Goal: Information Seeking & Learning: Learn about a topic

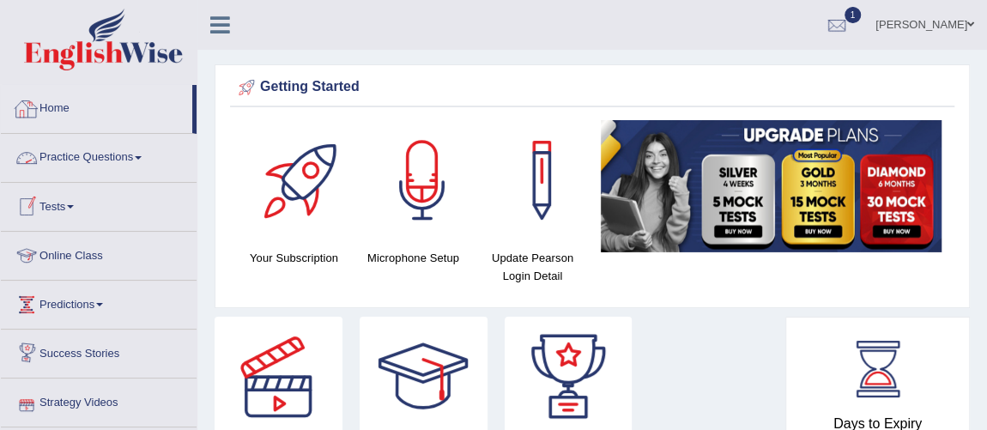
click at [96, 161] on link "Practice Questions" at bounding box center [99, 155] width 196 height 43
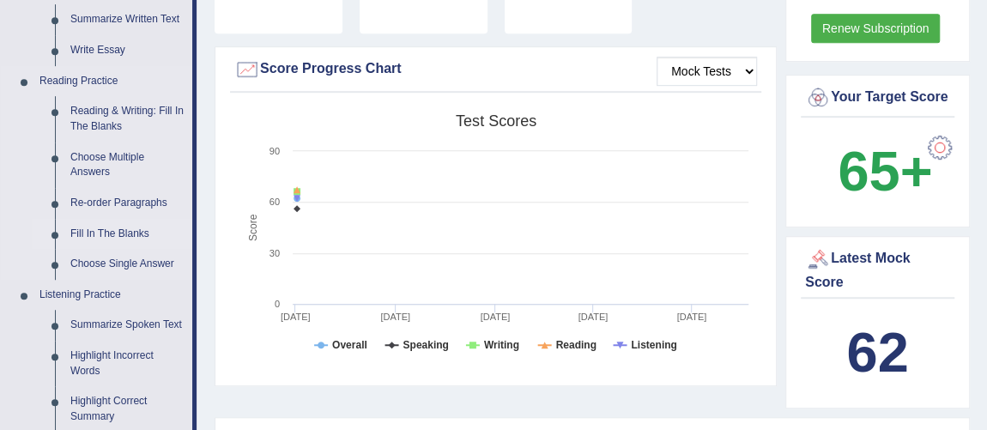
scroll to position [546, 0]
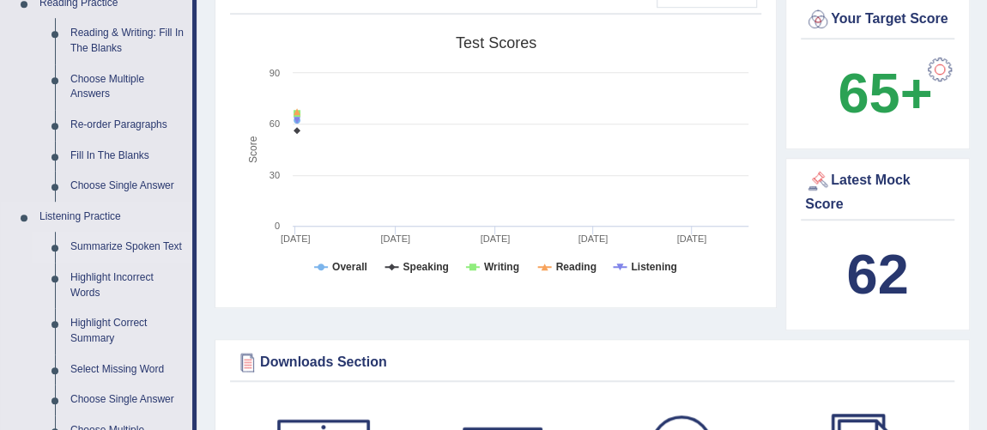
click at [140, 247] on link "Summarize Spoken Text" at bounding box center [128, 247] width 130 height 31
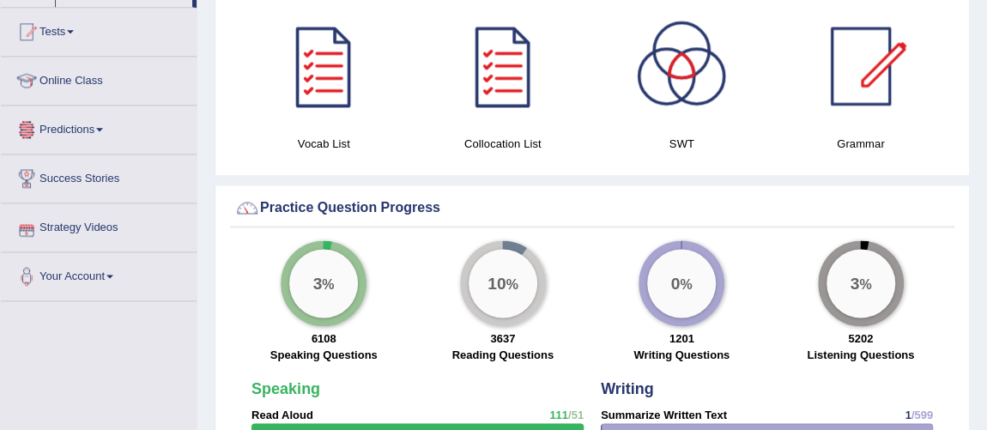
scroll to position [1139, 0]
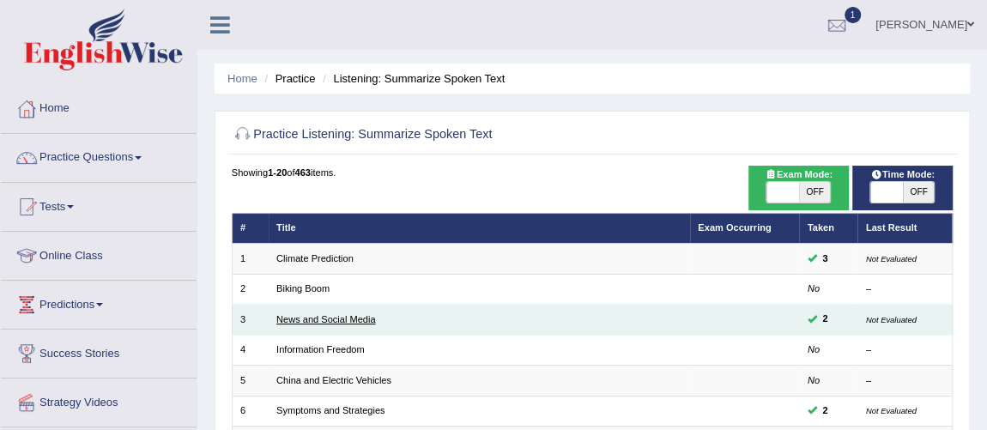
click at [318, 320] on link "News and Social Media" at bounding box center [325, 319] width 99 height 10
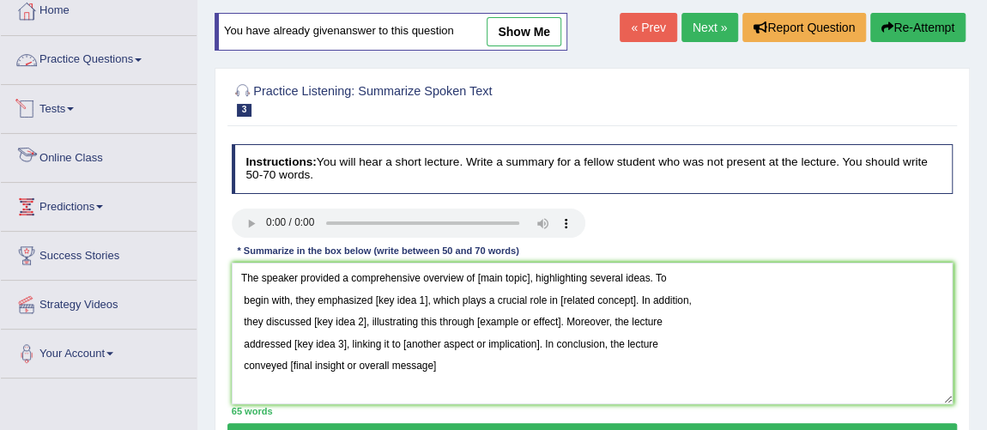
scroll to position [155, 0]
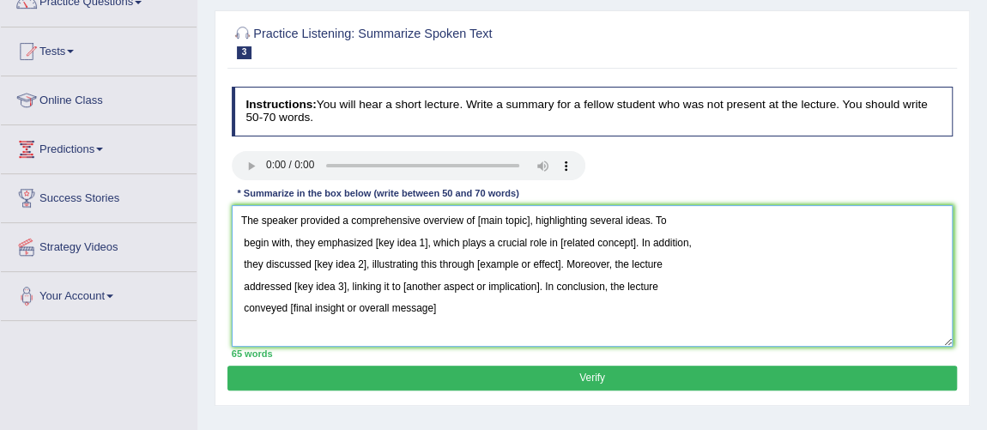
drag, startPoint x: 481, startPoint y: 222, endPoint x: 531, endPoint y: 219, distance: 50.7
click at [531, 219] on textarea "The speaker provided a comprehensive overview of [main topic], highlighting sev…" at bounding box center [593, 276] width 722 height 142
drag, startPoint x: 244, startPoint y: 214, endPoint x: 253, endPoint y: 216, distance: 9.8
click at [244, 214] on textarea "The speaker provided a comprehensive overview of traditional journalism, highli…" at bounding box center [593, 276] width 722 height 142
click at [243, 238] on textarea "The speaker provided a comprehensive overview of traditional journalism, highli…" at bounding box center [593, 276] width 722 height 142
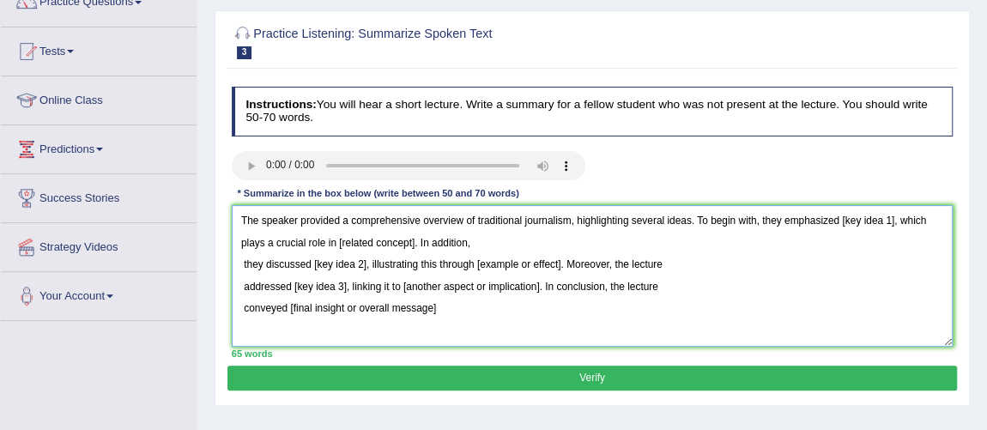
drag, startPoint x: 852, startPoint y: 218, endPoint x: 893, endPoint y: 218, distance: 41.2
click at [893, 218] on textarea "The speaker provided a comprehensive overview of traditional journalism, highli…" at bounding box center [593, 276] width 722 height 142
drag, startPoint x: 504, startPoint y: 246, endPoint x: 580, endPoint y: 240, distance: 75.7
click at [580, 240] on textarea "The speaker provided a comprehensive overview of traditional journalism, highli…" at bounding box center [593, 276] width 722 height 142
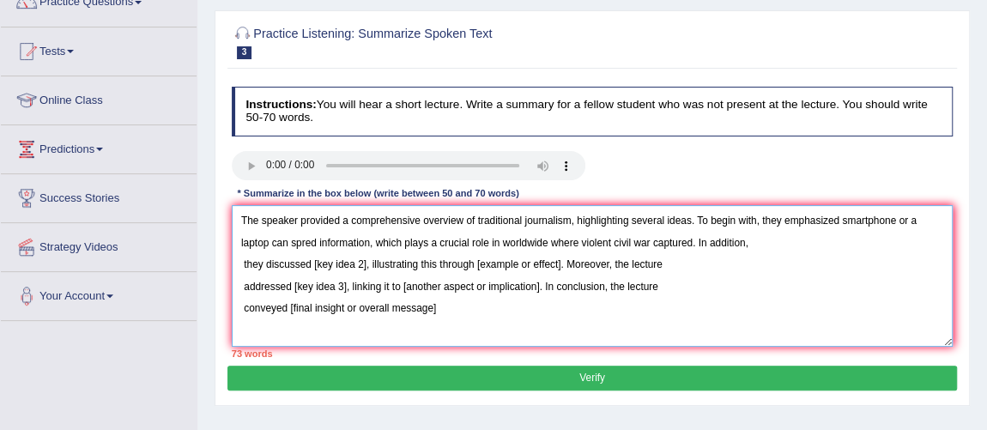
click at [244, 262] on textarea "The speaker provided a comprehensive overview of traditional journalism, highli…" at bounding box center [593, 276] width 722 height 142
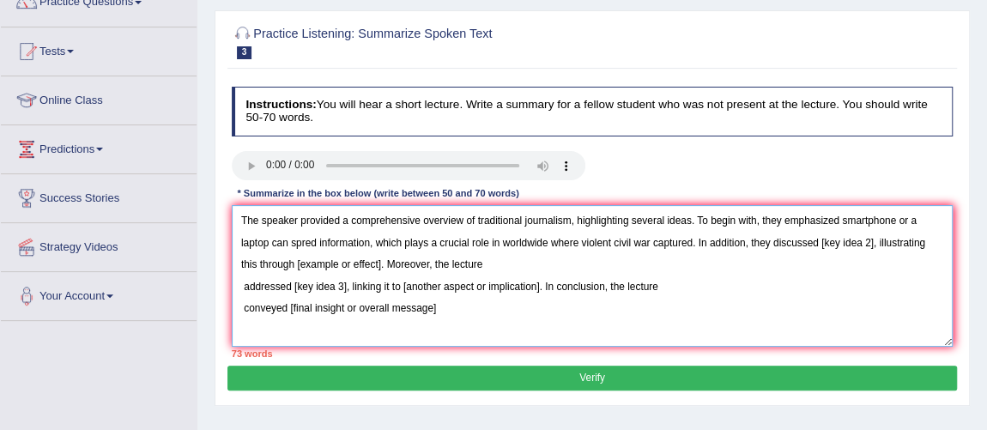
drag, startPoint x: 821, startPoint y: 240, endPoint x: 877, endPoint y: 234, distance: 56.1
click at [877, 234] on textarea "The speaker provided a comprehensive overview of traditional journalism, highli…" at bounding box center [593, 276] width 722 height 142
drag, startPoint x: 394, startPoint y: 263, endPoint x: 480, endPoint y: 270, distance: 86.2
click at [480, 270] on textarea "The speaker provided a comprehensive overview of traditional journalism, highli…" at bounding box center [593, 276] width 722 height 142
click at [246, 284] on textarea "The speaker provided a comprehensive overview of traditional journalism, highli…" at bounding box center [593, 276] width 722 height 142
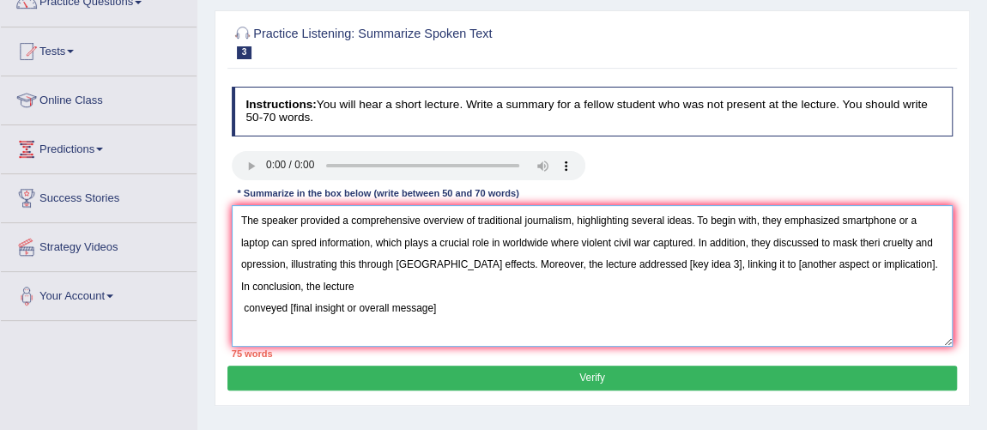
drag, startPoint x: 605, startPoint y: 265, endPoint x: 658, endPoint y: 263, distance: 52.4
click at [658, 263] on textarea "The speaker provided a comprehensive overview of traditional journalism, highli…" at bounding box center [593, 276] width 722 height 142
drag, startPoint x: 715, startPoint y: 264, endPoint x: 847, endPoint y: 259, distance: 132.3
click at [847, 259] on textarea "The speaker provided a comprehensive overview of traditional journalism, highli…" at bounding box center [593, 276] width 722 height 142
drag, startPoint x: 725, startPoint y: 267, endPoint x: 872, endPoint y: 263, distance: 147.7
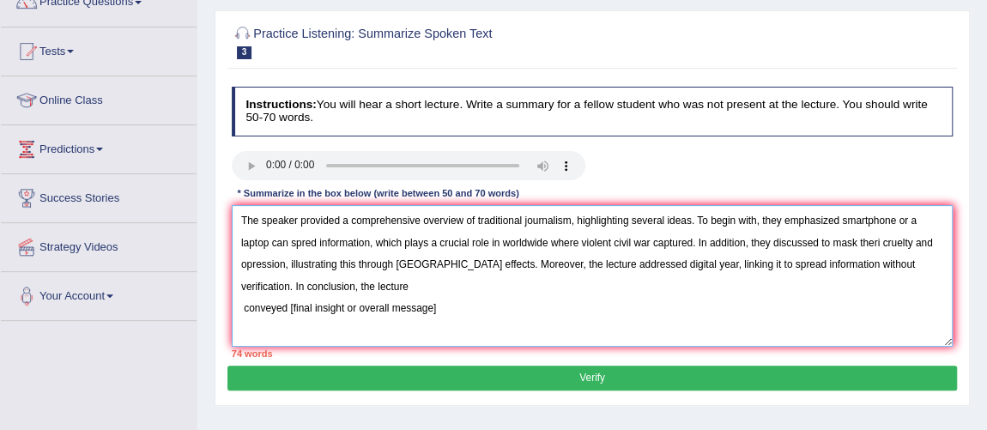
click at [878, 264] on textarea "The speaker provided a comprehensive overview of traditional journalism, highli…" at bounding box center [593, 276] width 722 height 142
click at [240, 286] on textarea "The speaker provided a comprehensive overview of traditional journalism, highli…" at bounding box center [593, 276] width 722 height 142
click at [244, 308] on textarea "The speaker provided a comprehensive overview of traditional journalism, highli…" at bounding box center [593, 276] width 722 height 142
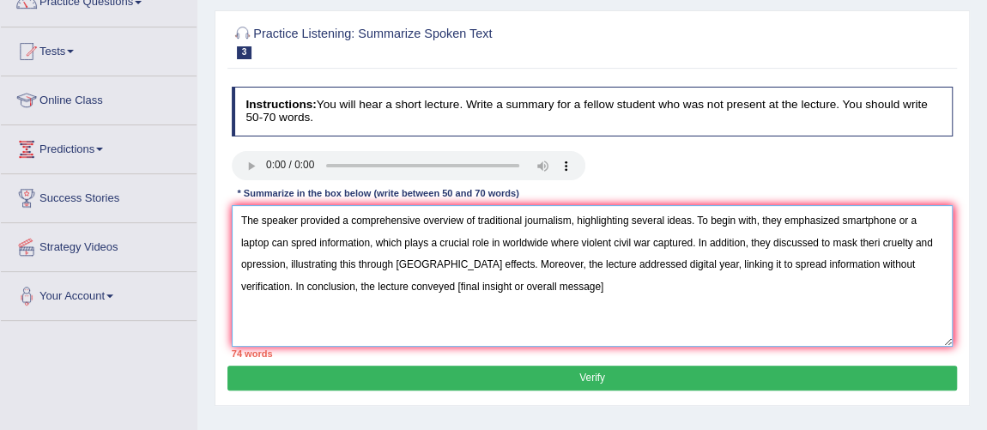
drag, startPoint x: 548, startPoint y: 282, endPoint x: 392, endPoint y: 288, distance: 156.4
click at [392, 288] on textarea "The speaker provided a comprehensive overview of traditional journalism, highli…" at bounding box center [593, 276] width 722 height 142
drag, startPoint x: 845, startPoint y: 219, endPoint x: 268, endPoint y: 244, distance: 577.5
click at [268, 244] on textarea "The speaker provided a comprehensive overview of traditional journalism, highli…" at bounding box center [593, 276] width 722 height 142
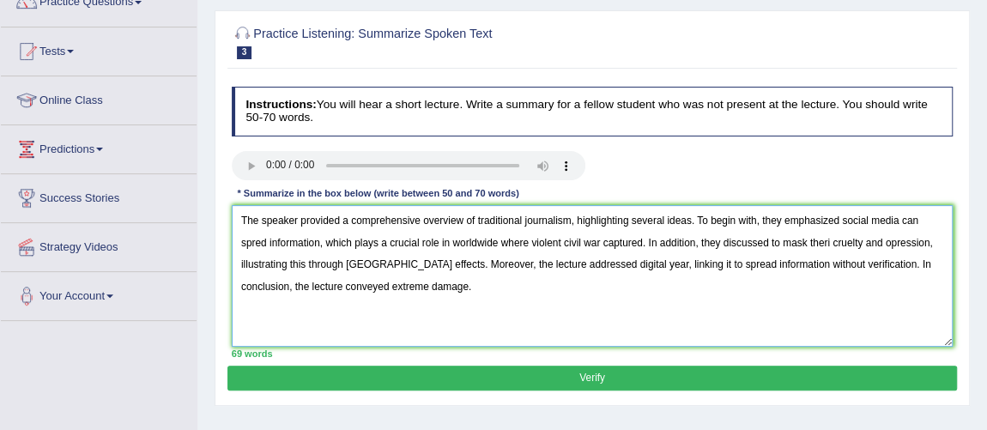
type textarea "The speaker provided a comprehensive overview of traditional journalism, highli…"
click at [588, 377] on button "Verify" at bounding box center [592, 378] width 729 height 25
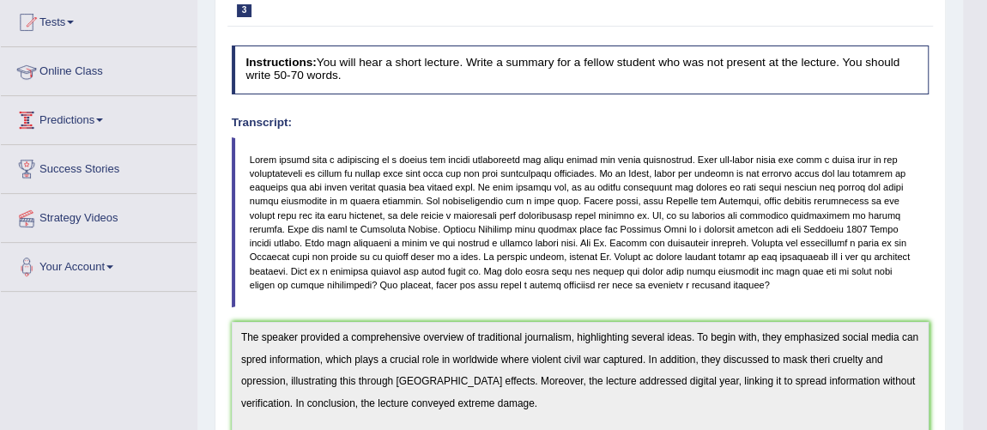
scroll to position [0, 0]
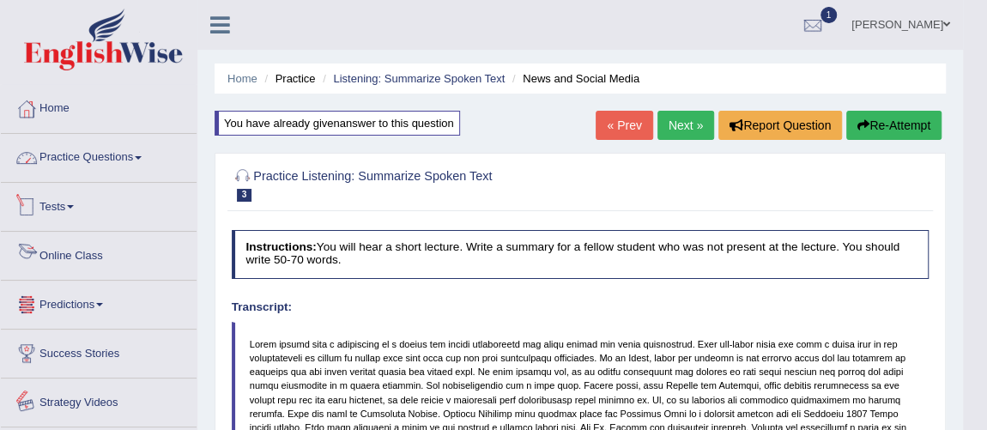
click at [120, 154] on link "Practice Questions" at bounding box center [99, 155] width 196 height 43
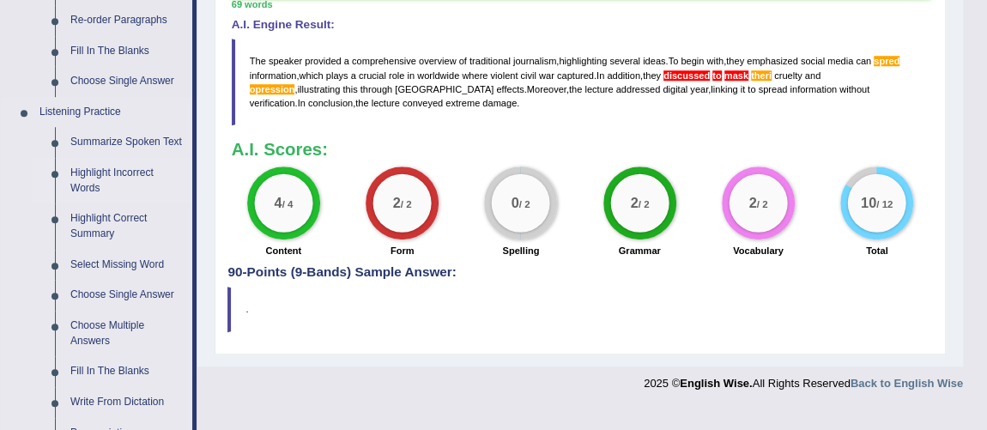
scroll to position [780, 0]
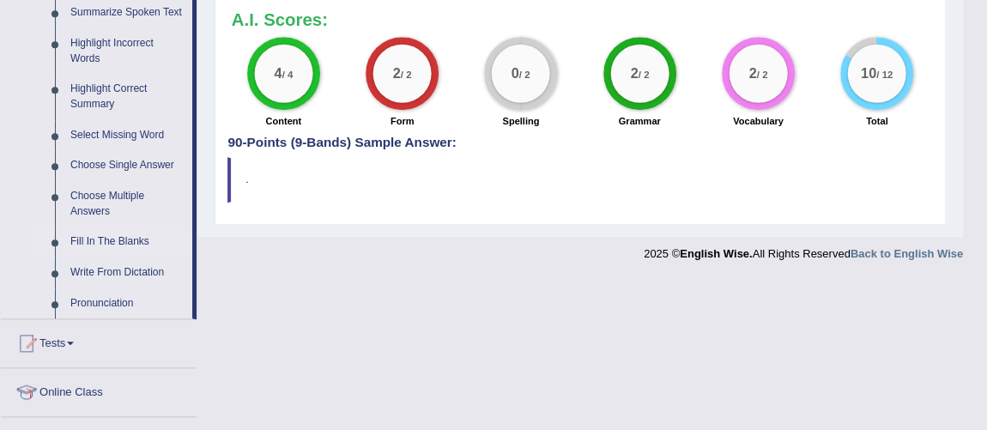
click at [109, 238] on link "Fill In The Blanks" at bounding box center [128, 242] width 130 height 31
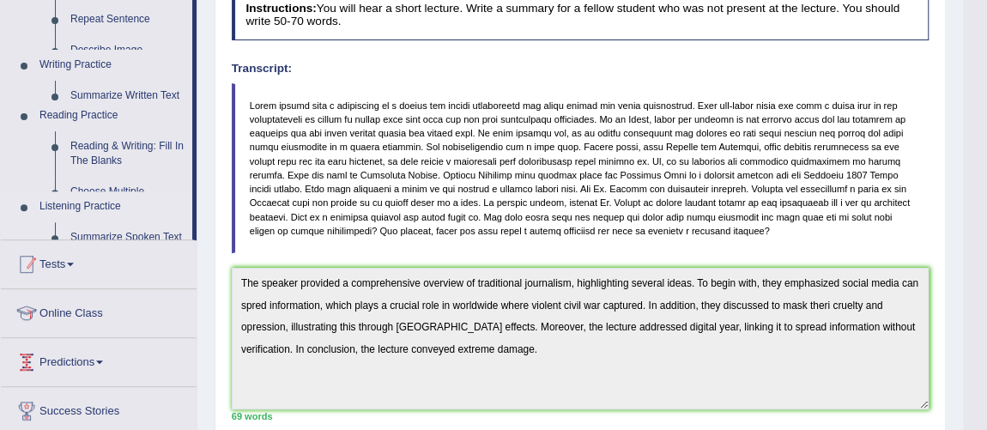
scroll to position [245, 0]
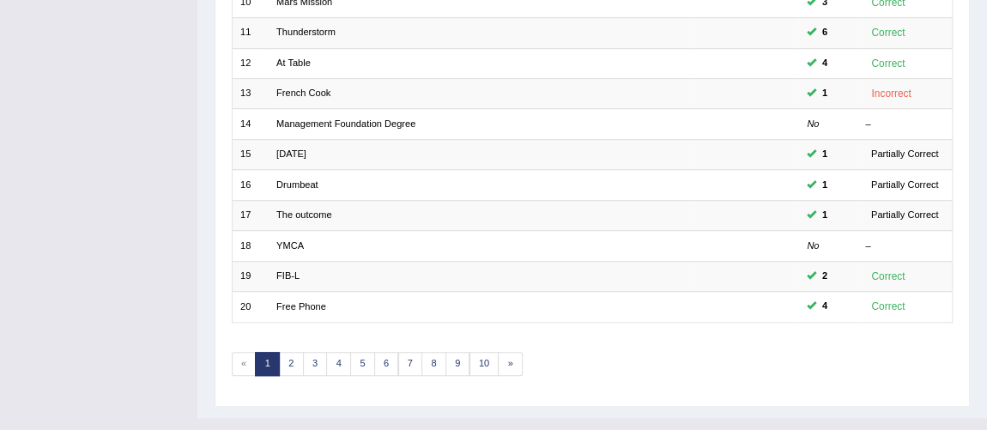
scroll to position [546, 0]
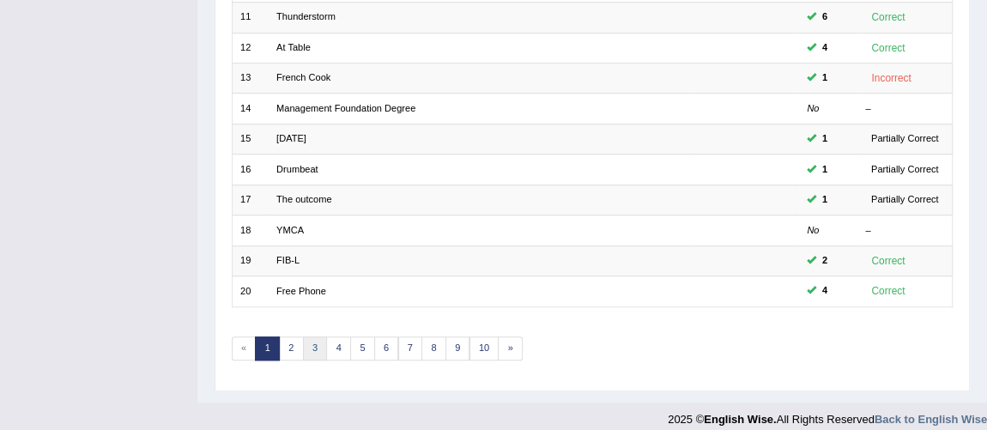
click at [308, 340] on link "3" at bounding box center [315, 349] width 25 height 24
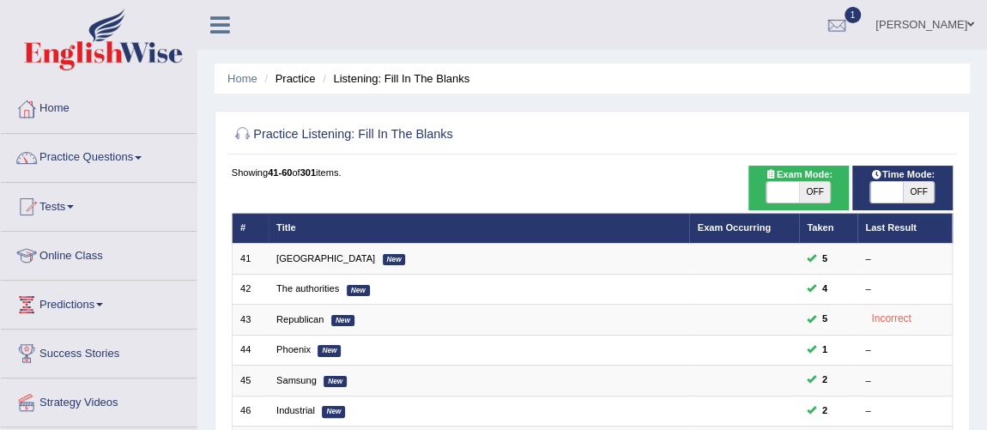
scroll to position [546, 0]
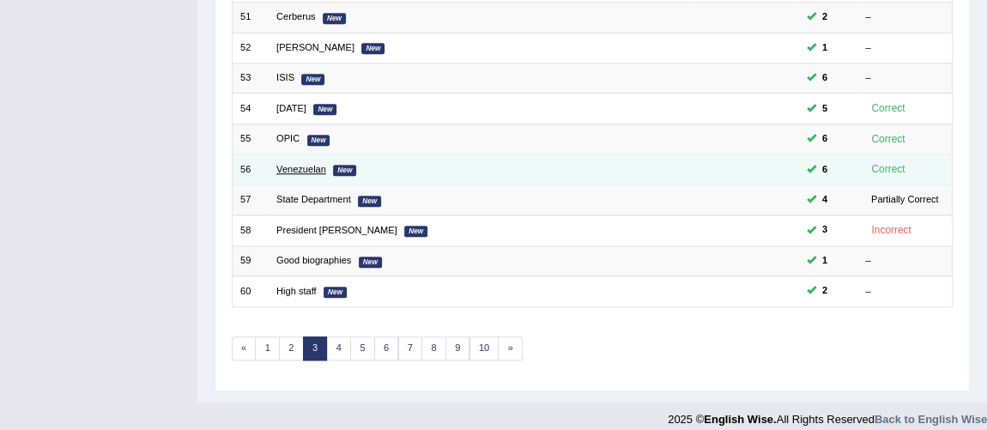
click at [281, 164] on link "Venezuelan" at bounding box center [301, 169] width 50 height 10
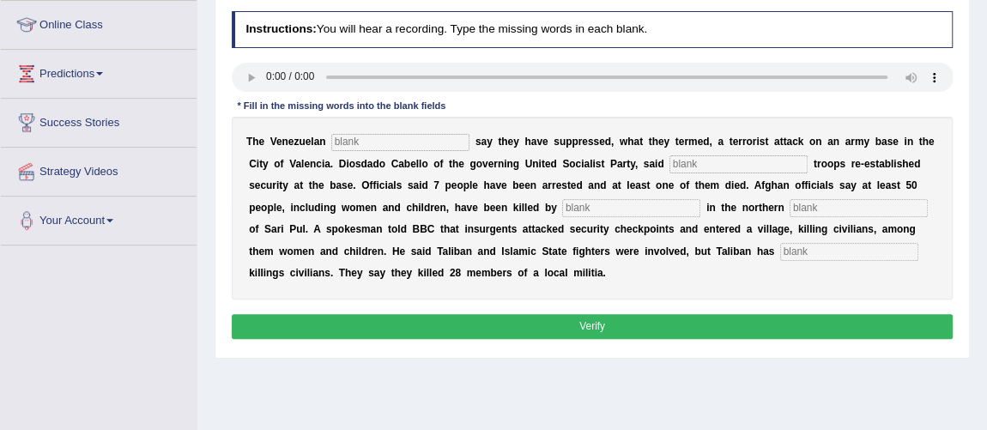
scroll to position [234, 0]
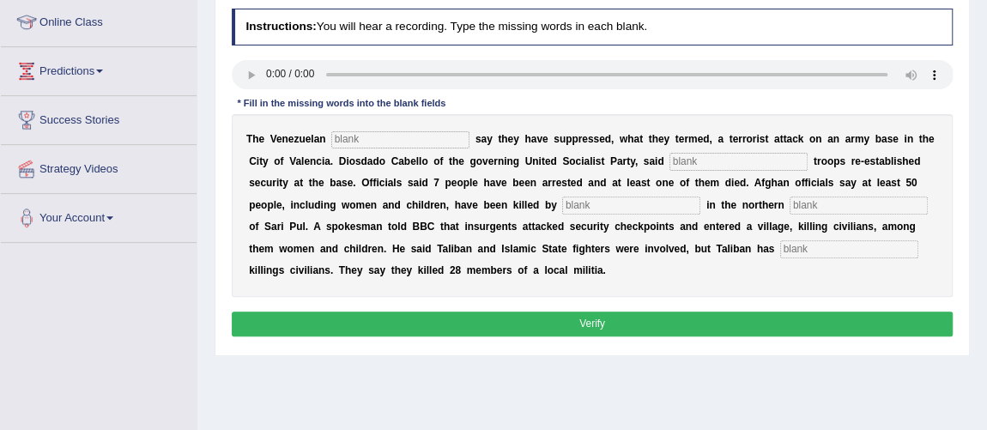
click at [391, 134] on input "text" at bounding box center [400, 139] width 138 height 17
type input "authorities"
click at [709, 162] on input "text" at bounding box center [739, 161] width 138 height 17
click at [707, 162] on input "loyal," at bounding box center [739, 161] width 138 height 17
type input "loyal"
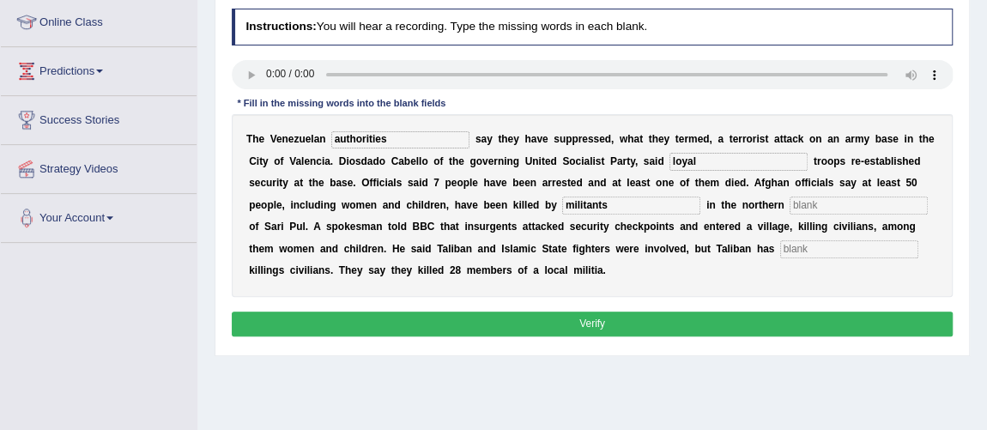
type input "militants"
type input "province"
type input "denied"
drag, startPoint x: 607, startPoint y: 319, endPoint x: 572, endPoint y: 314, distance: 35.5
click at [607, 319] on button "Verify" at bounding box center [593, 324] width 722 height 25
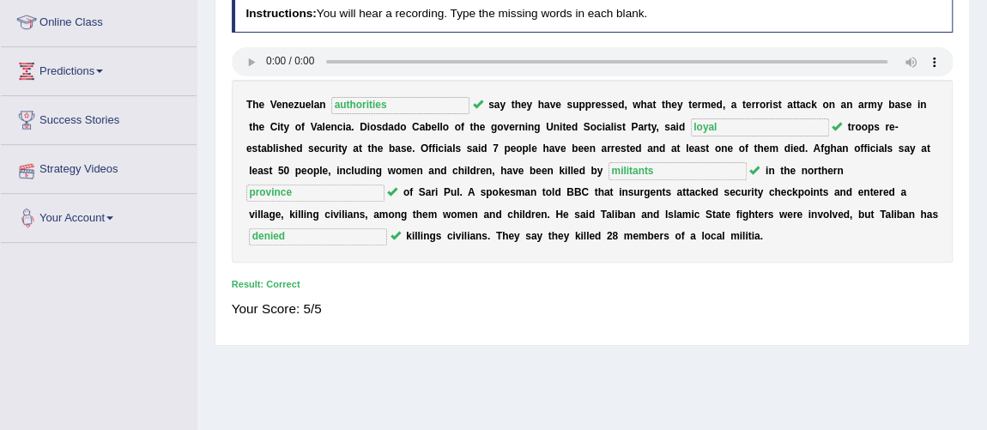
scroll to position [0, 0]
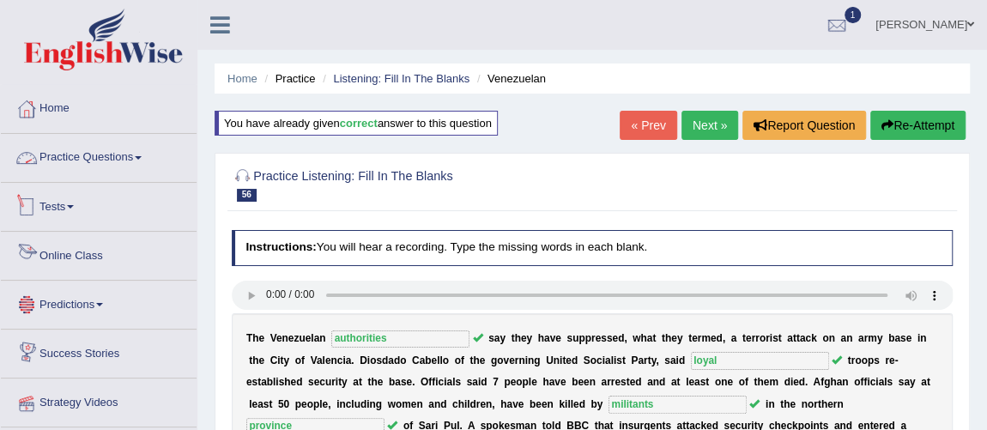
click at [74, 154] on link "Practice Questions" at bounding box center [99, 155] width 196 height 43
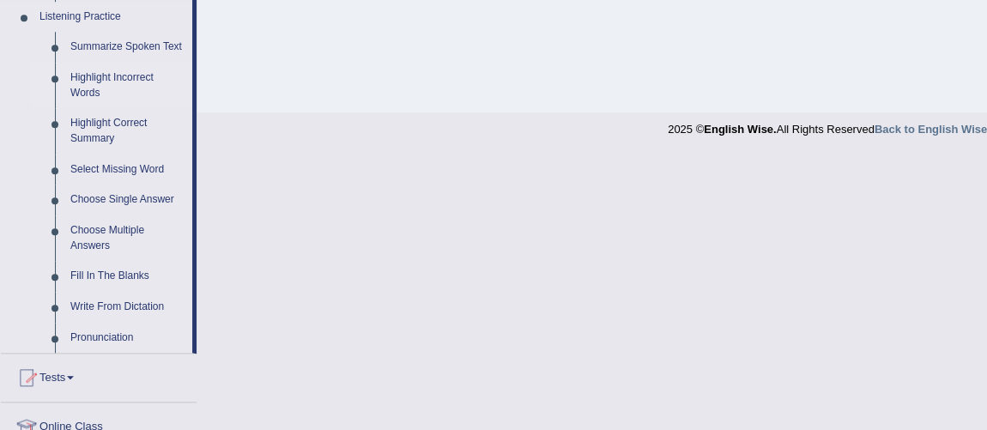
scroll to position [648, 0]
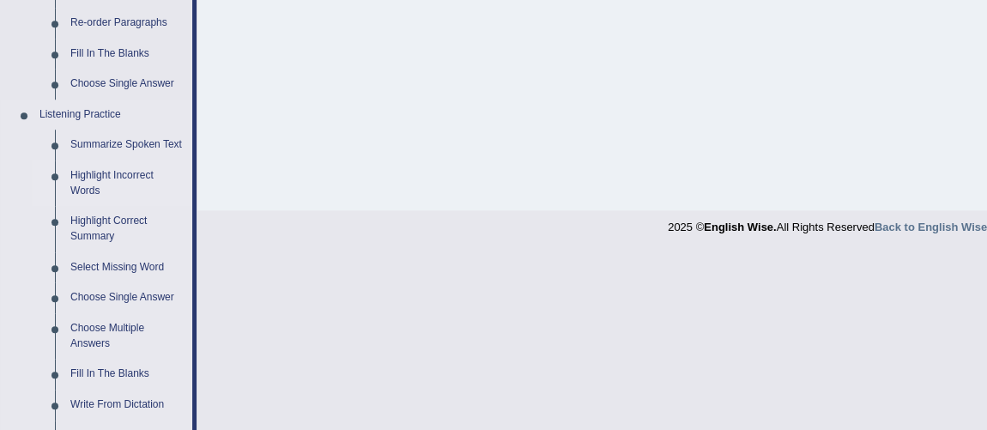
click at [128, 172] on link "Highlight Incorrect Words" at bounding box center [128, 184] width 130 height 46
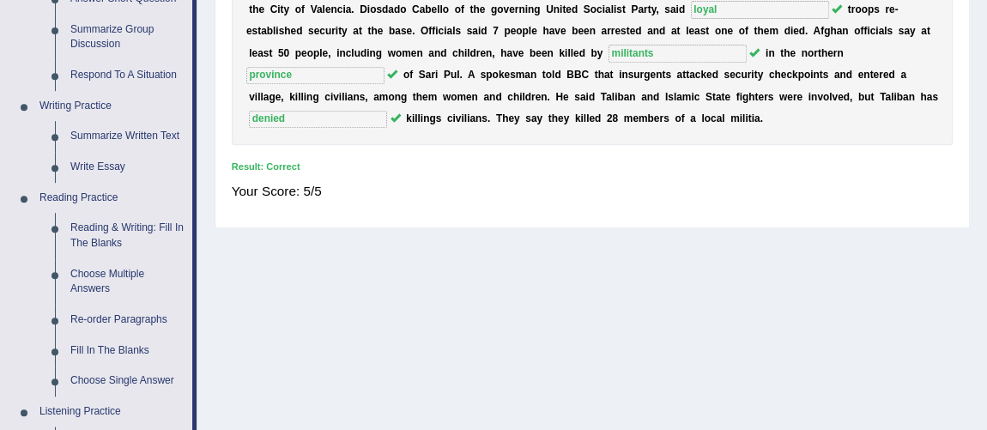
scroll to position [948, 0]
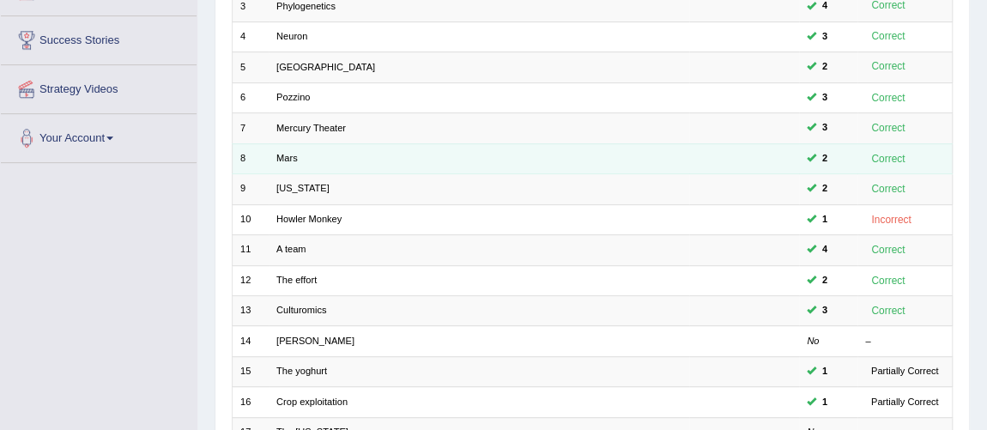
scroll to position [390, 0]
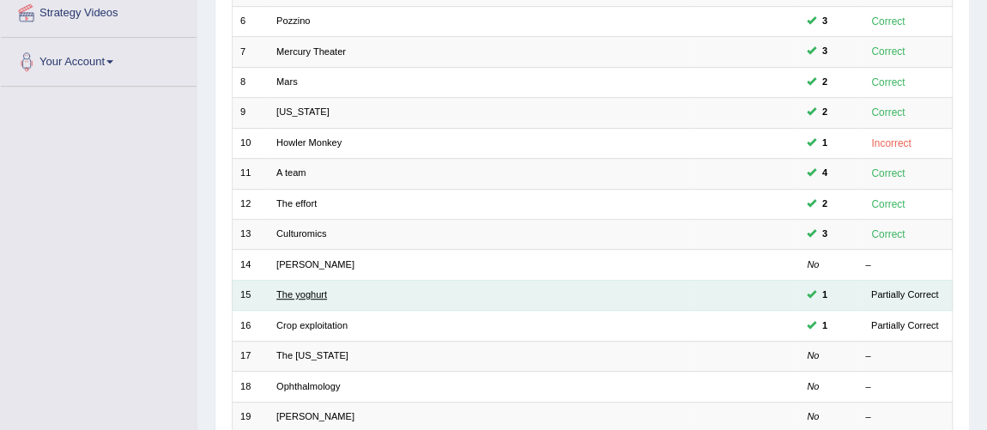
click at [302, 289] on link "The yoghurt" at bounding box center [301, 294] width 51 height 10
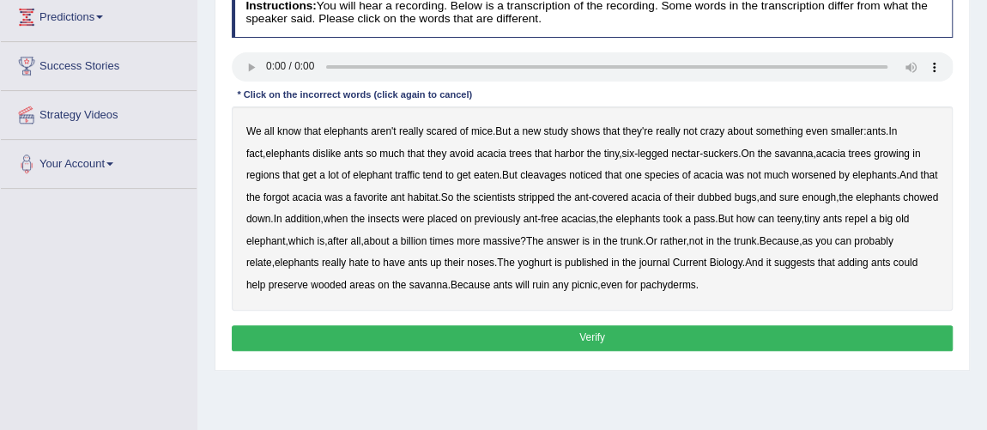
scroll to position [312, 0]
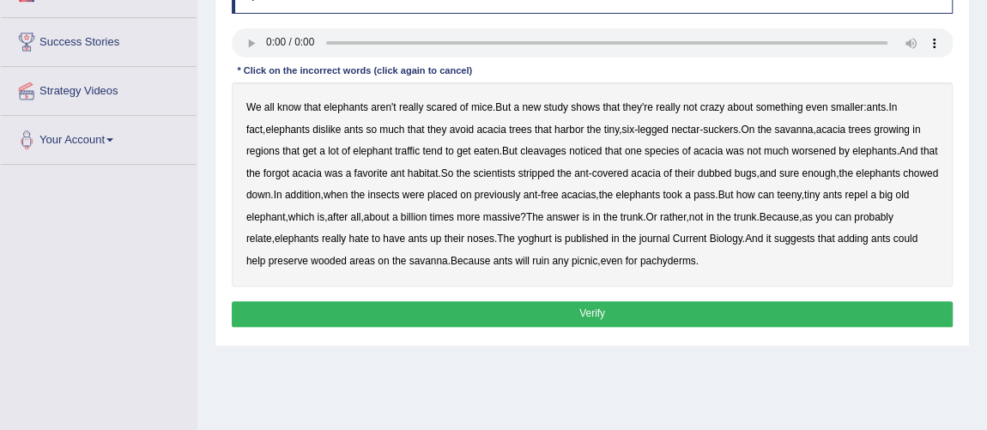
click at [483, 103] on b "mice" at bounding box center [481, 107] width 21 height 12
click at [484, 108] on b "mice" at bounding box center [481, 107] width 21 height 12
click at [539, 152] on b "cleavages" at bounding box center [543, 151] width 46 height 12
click at [552, 238] on b "yoghurt" at bounding box center [535, 239] width 34 height 12
click at [820, 149] on b "worsened" at bounding box center [814, 151] width 45 height 12
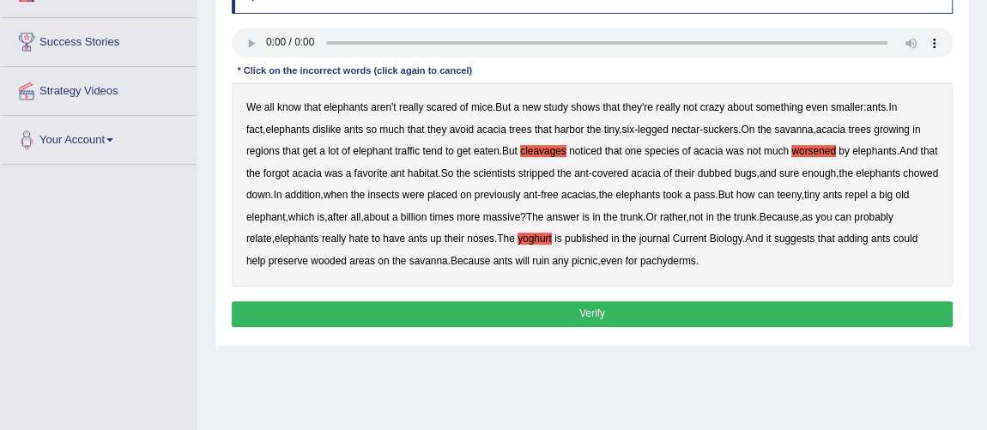
click at [289, 173] on b "forgot" at bounding box center [277, 173] width 26 height 12
click at [732, 169] on b "dubbed" at bounding box center [715, 173] width 34 height 12
click at [594, 307] on button "Verify" at bounding box center [593, 313] width 722 height 25
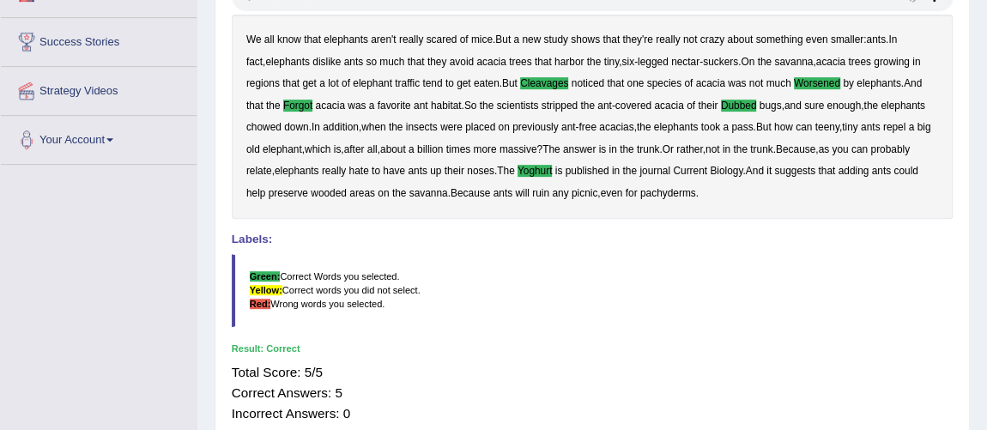
click at [448, 189] on b "savanna" at bounding box center [429, 193] width 39 height 12
drag, startPoint x: 480, startPoint y: 195, endPoint x: 463, endPoint y: 211, distance: 23.7
click at [448, 195] on b "savanna" at bounding box center [429, 193] width 39 height 12
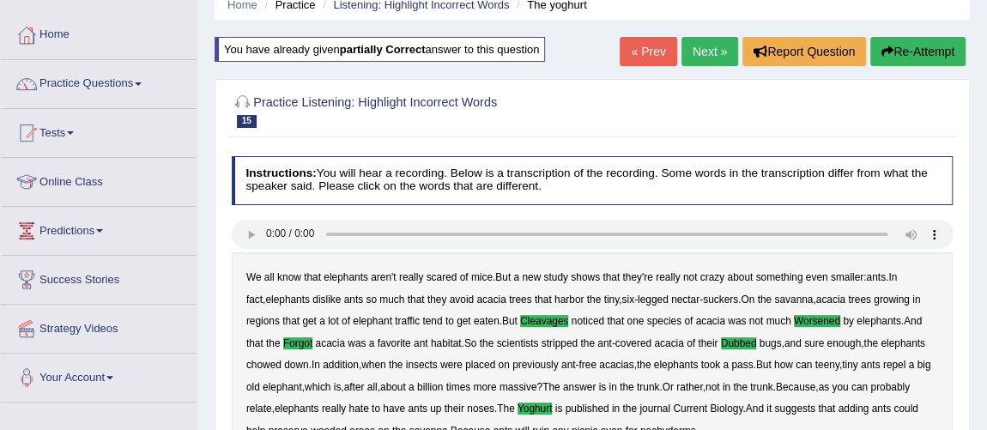
scroll to position [0, 0]
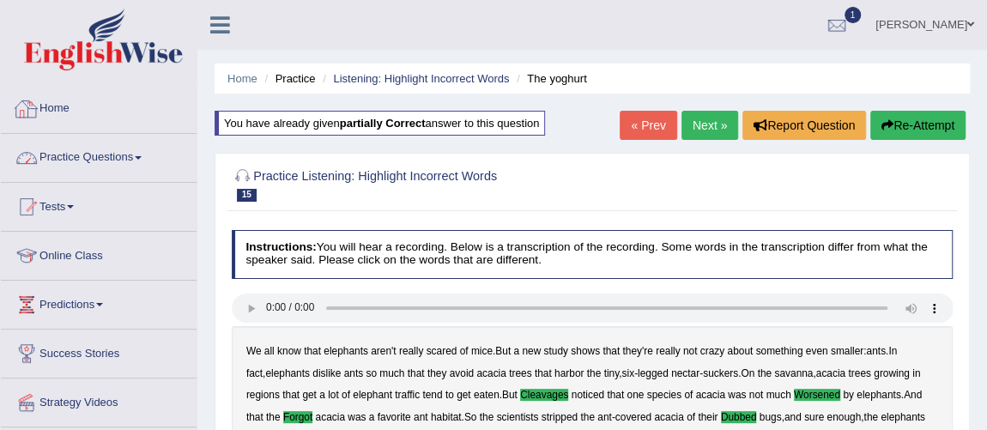
click at [85, 150] on link "Practice Questions" at bounding box center [99, 155] width 196 height 43
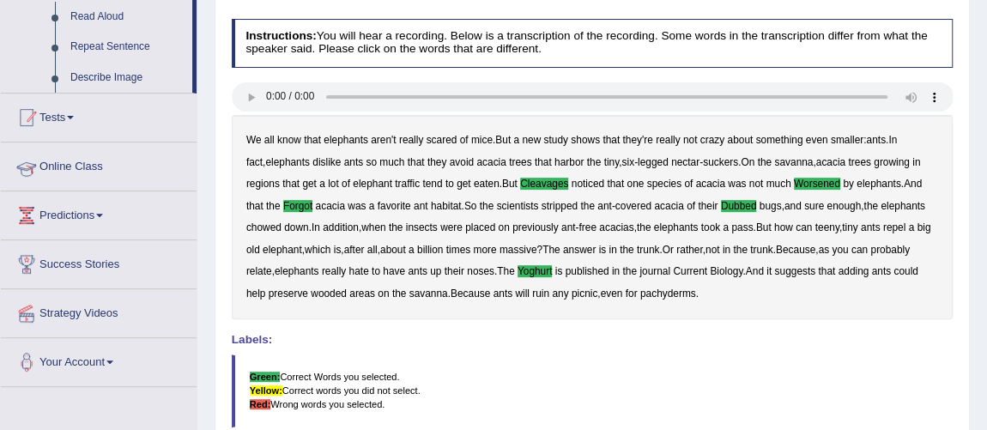
scroll to position [960, 0]
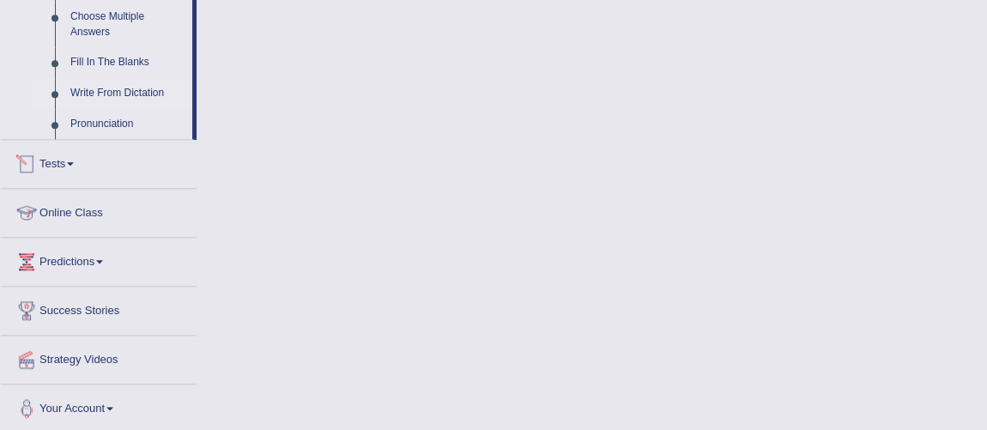
click at [124, 90] on link "Write From Dictation" at bounding box center [128, 93] width 130 height 31
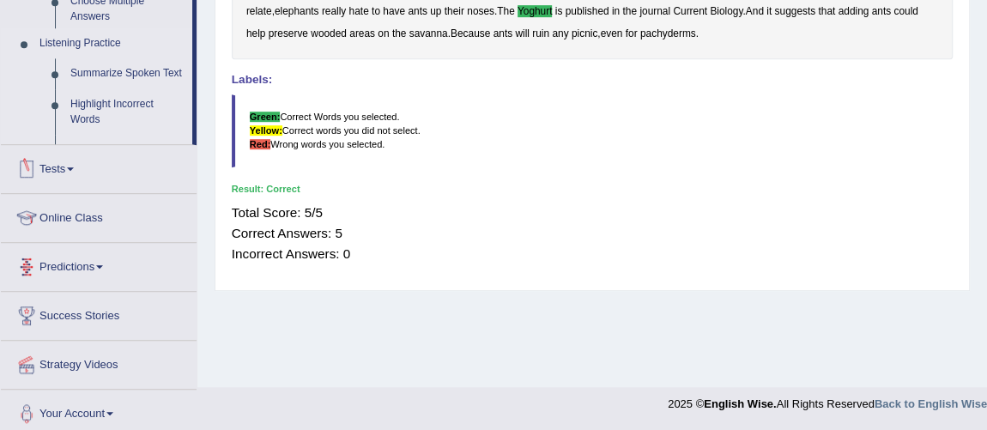
scroll to position [209, 0]
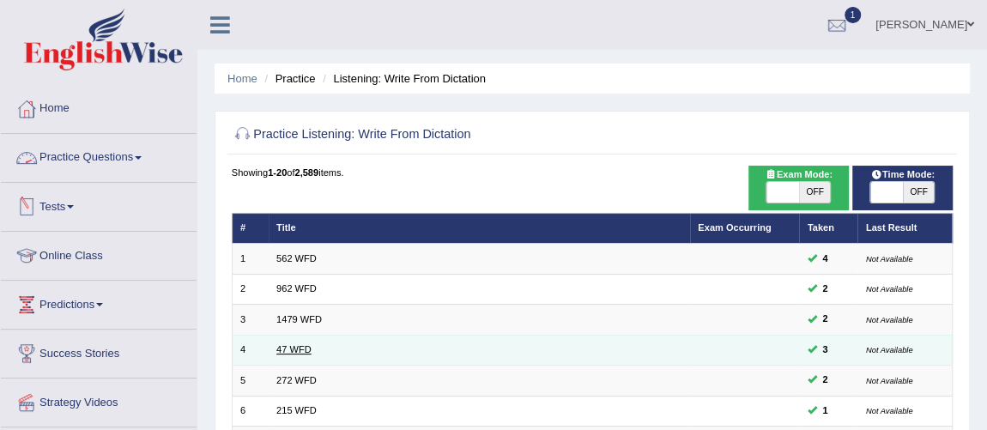
click at [283, 349] on link "47 WFD" at bounding box center [293, 349] width 35 height 10
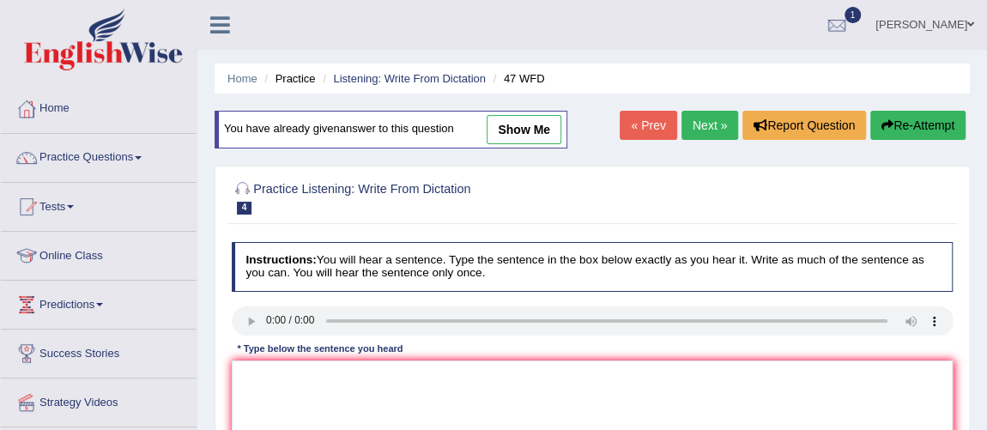
scroll to position [77, 0]
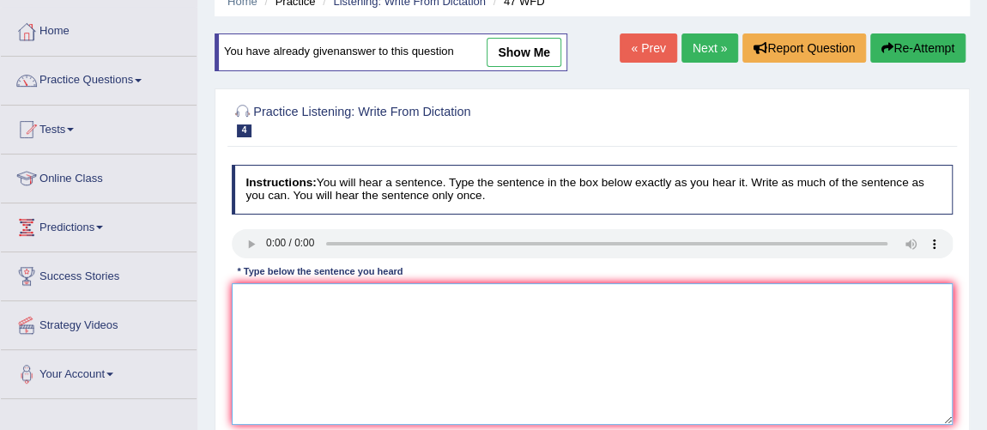
click at [319, 344] on textarea at bounding box center [593, 354] width 722 height 142
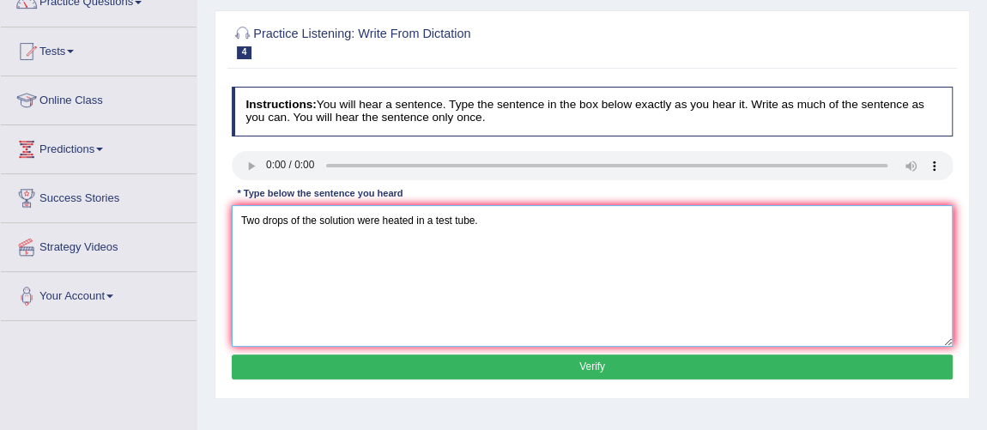
scroll to position [155, 0]
type textarea "Two drops of the solution were heated in a test tube."
click at [595, 364] on button "Verify" at bounding box center [593, 367] width 722 height 25
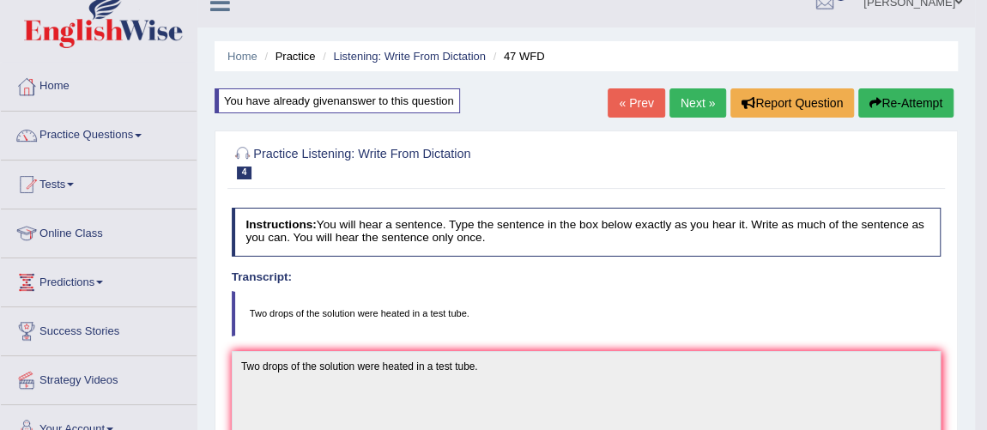
scroll to position [0, 0]
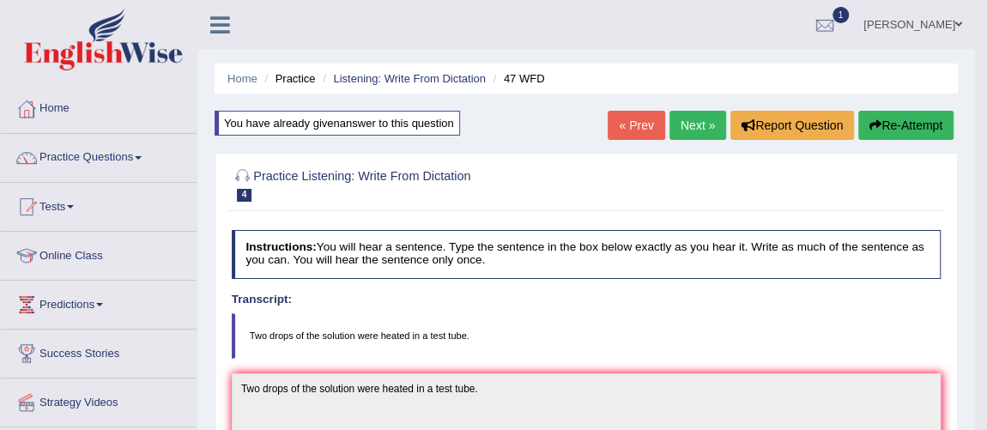
click at [701, 126] on link "Next »" at bounding box center [698, 125] width 57 height 29
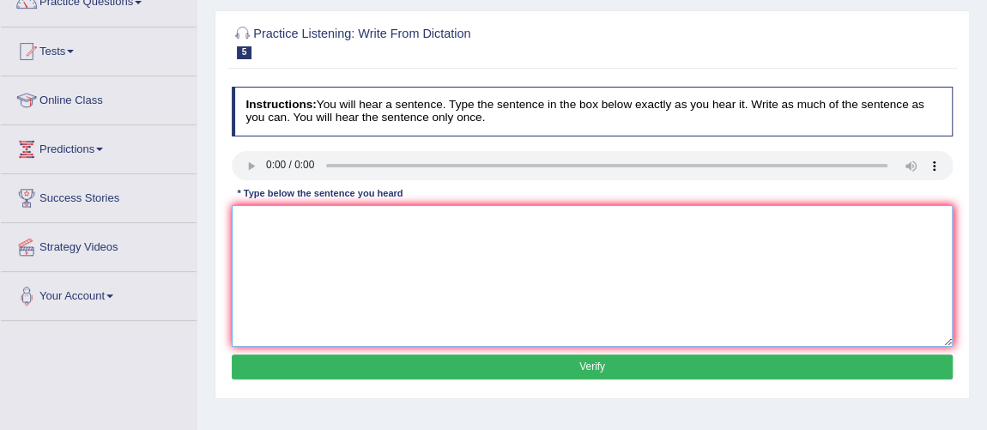
click at [290, 219] on textarea at bounding box center [593, 276] width 722 height 142
type textarea "The development has a great negative impact on the environment."
click at [561, 360] on button "Verify" at bounding box center [593, 367] width 722 height 25
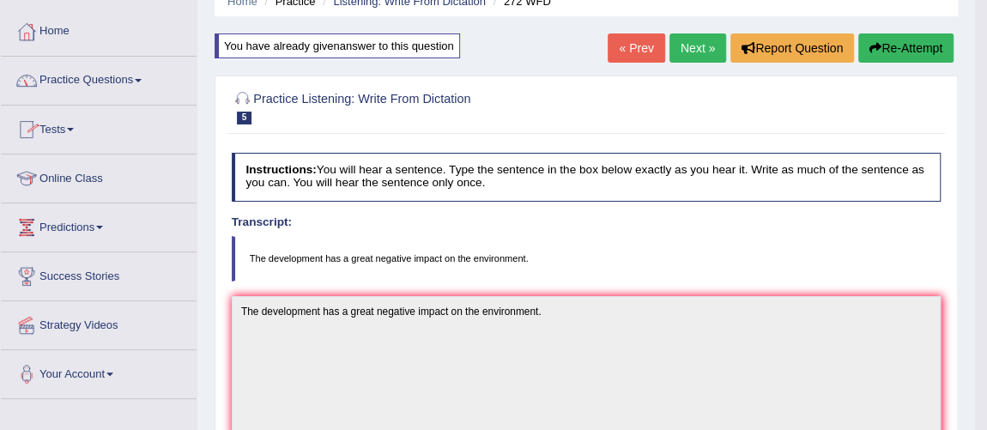
click at [131, 78] on link "Practice Questions" at bounding box center [99, 78] width 196 height 43
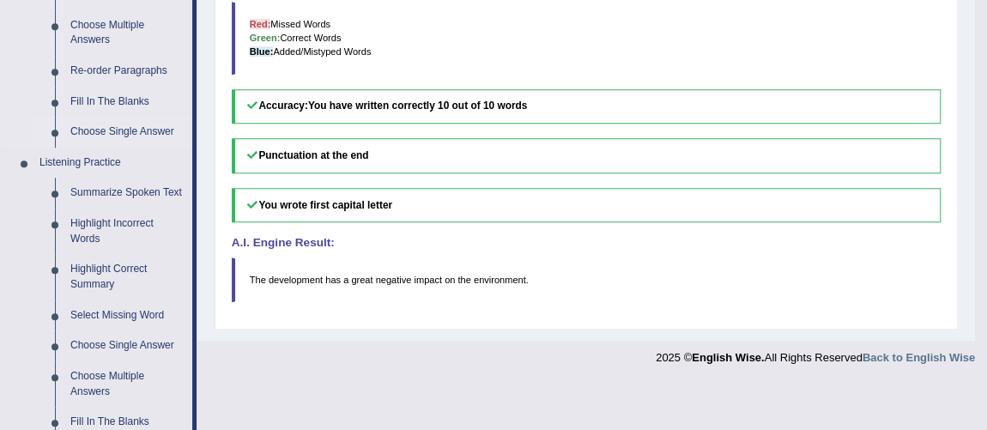
scroll to position [702, 0]
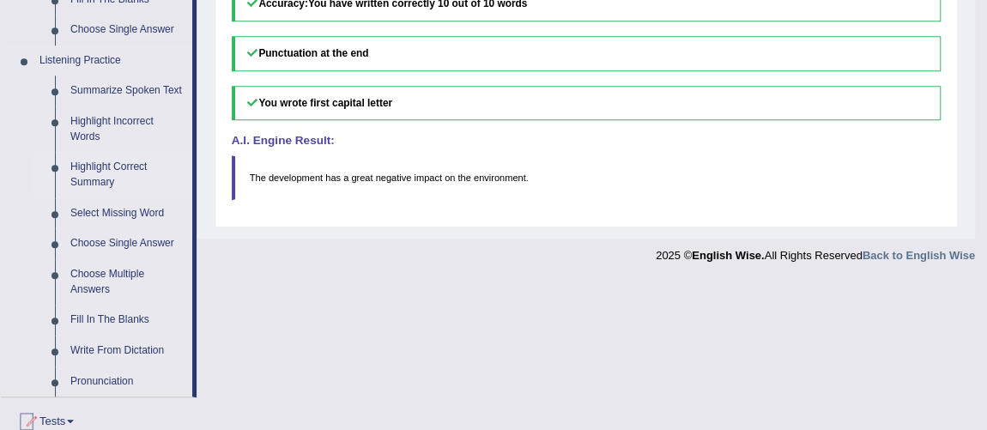
click at [106, 181] on link "Highlight Correct Summary" at bounding box center [128, 175] width 130 height 46
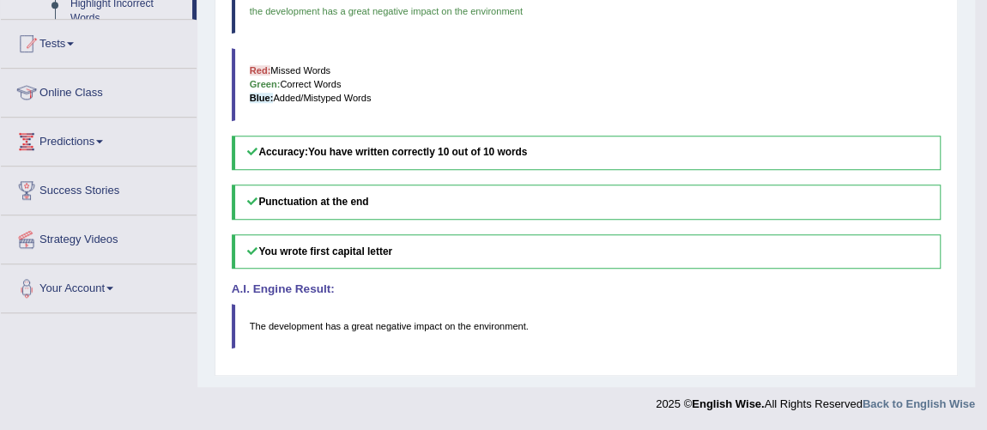
scroll to position [427, 0]
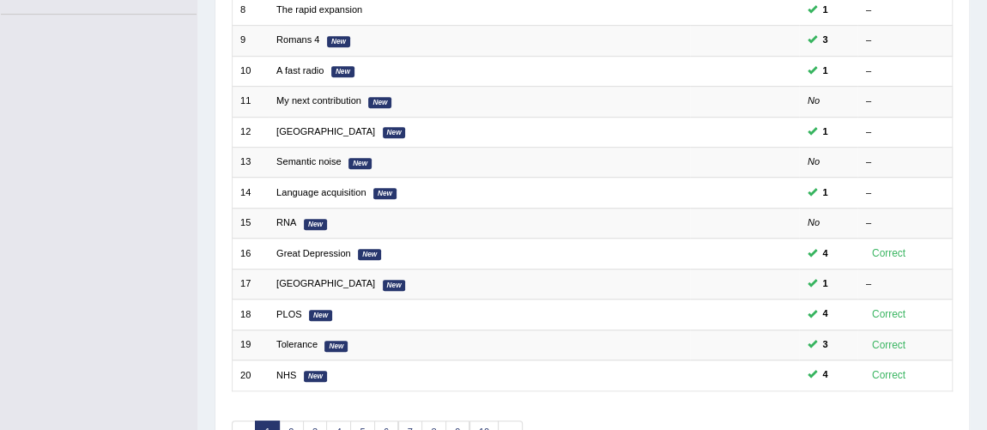
scroll to position [468, 0]
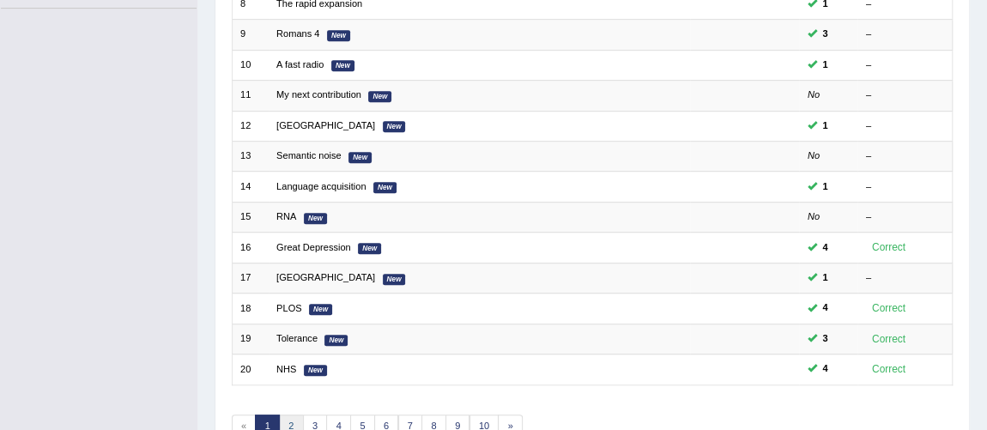
click at [295, 419] on link "2" at bounding box center [291, 427] width 25 height 24
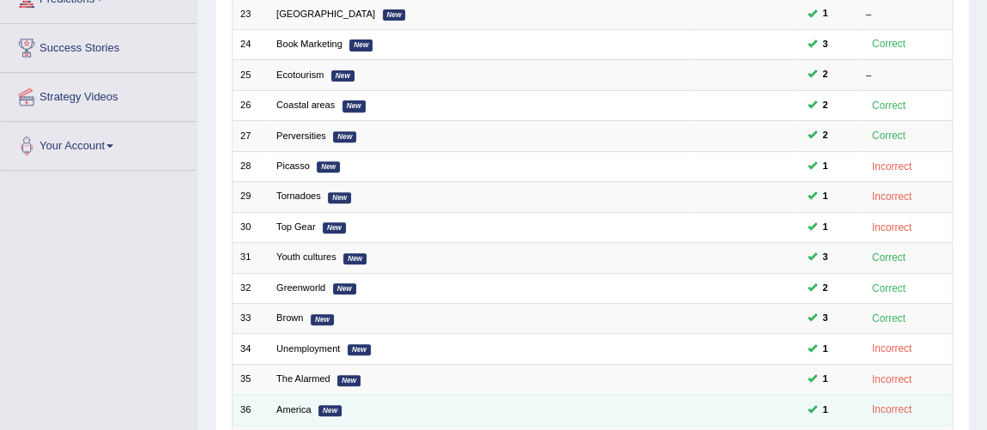
scroll to position [312, 0]
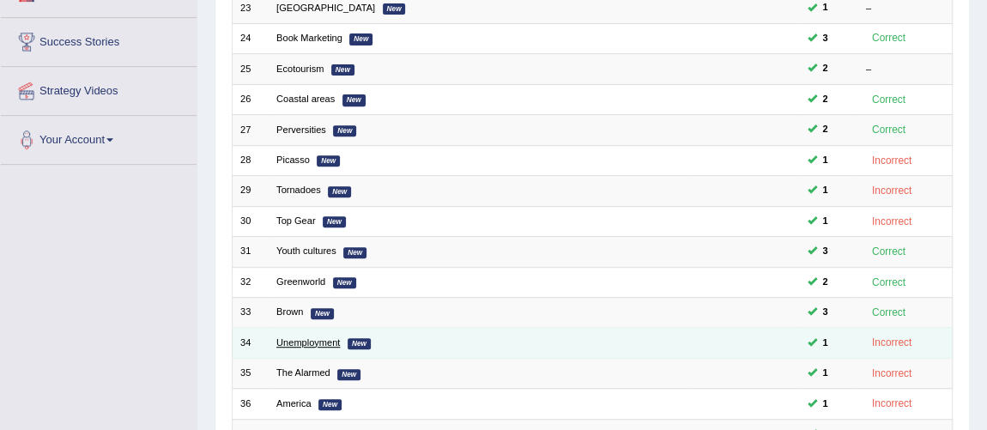
click at [319, 341] on link "Unemployment" at bounding box center [308, 342] width 64 height 10
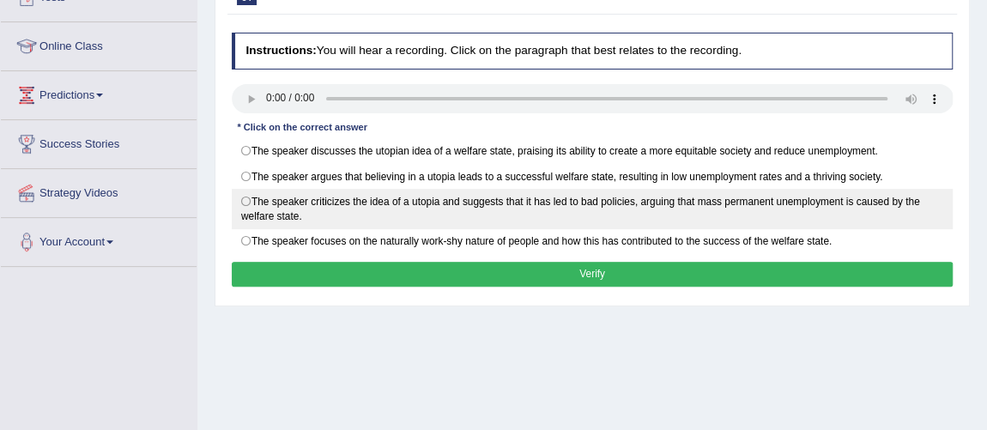
scroll to position [234, 0]
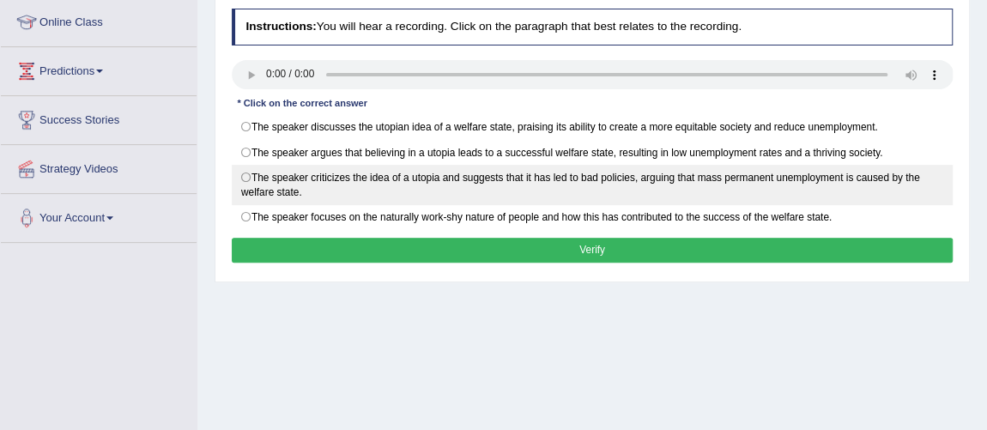
click at [251, 203] on label "The speaker criticizes the idea of a utopia and suggests that it has led to bad…" at bounding box center [593, 185] width 722 height 40
radio input "true"
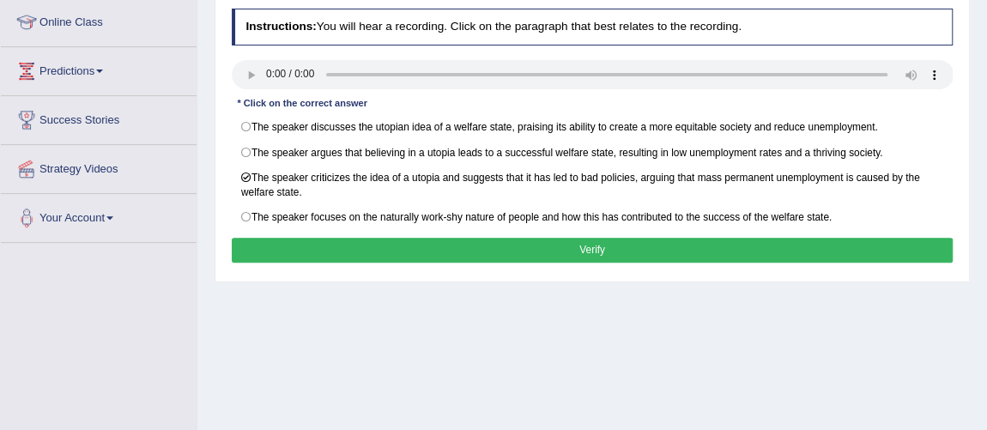
click at [552, 263] on button "Verify" at bounding box center [593, 250] width 722 height 25
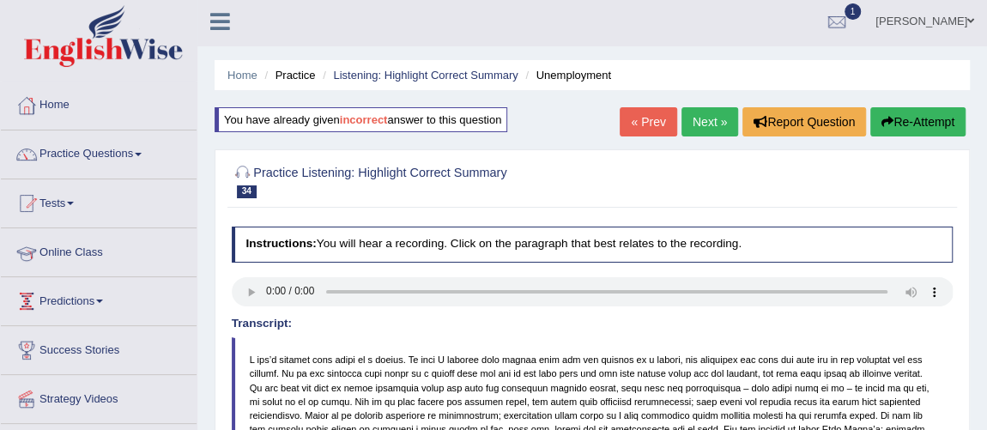
scroll to position [0, 0]
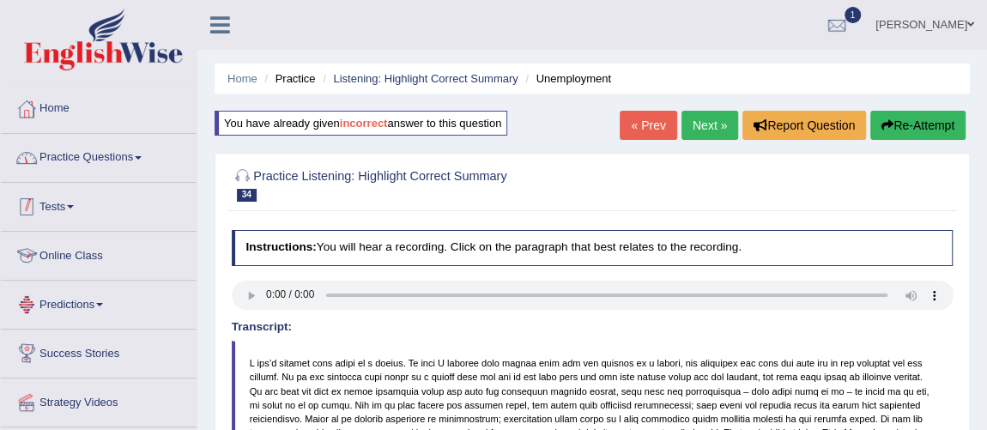
drag, startPoint x: 114, startPoint y: 155, endPoint x: 109, endPoint y: 171, distance: 16.3
click at [114, 155] on link "Practice Questions" at bounding box center [99, 155] width 196 height 43
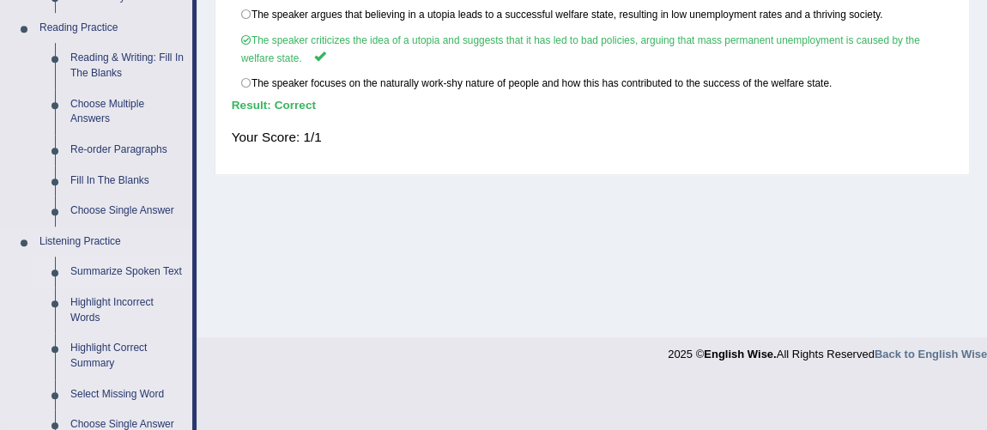
scroll to position [546, 0]
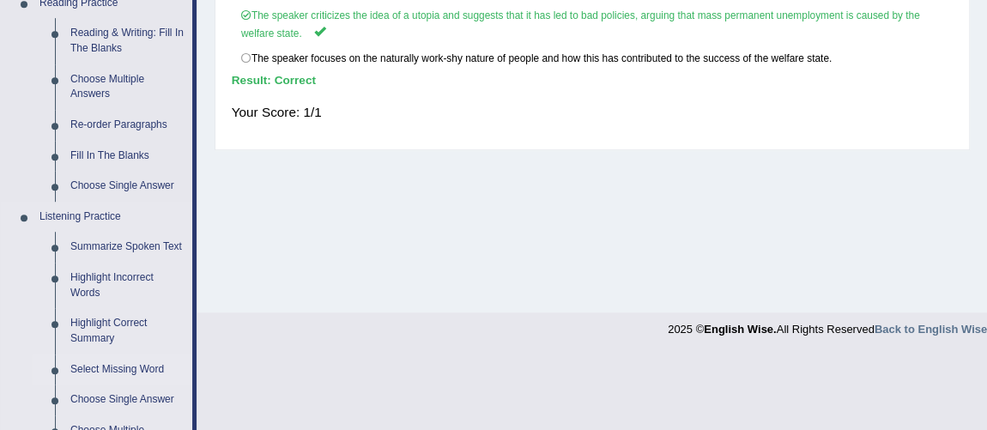
click at [148, 366] on link "Select Missing Word" at bounding box center [128, 370] width 130 height 31
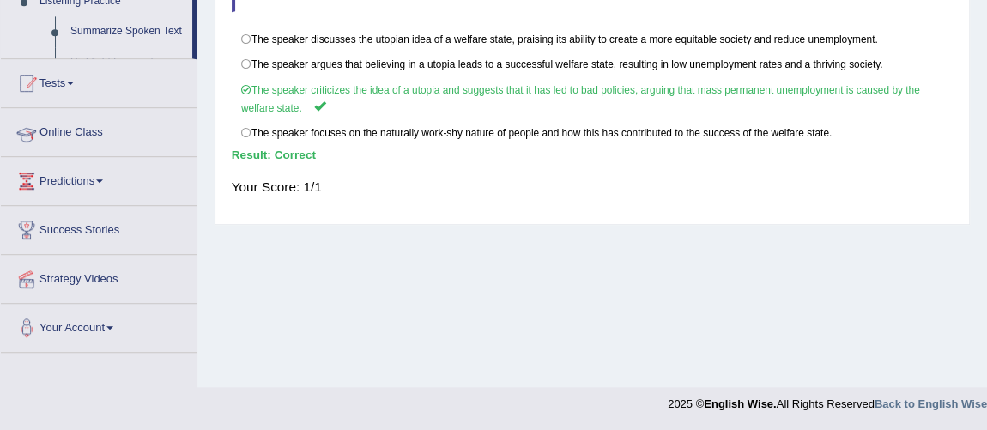
scroll to position [422, 0]
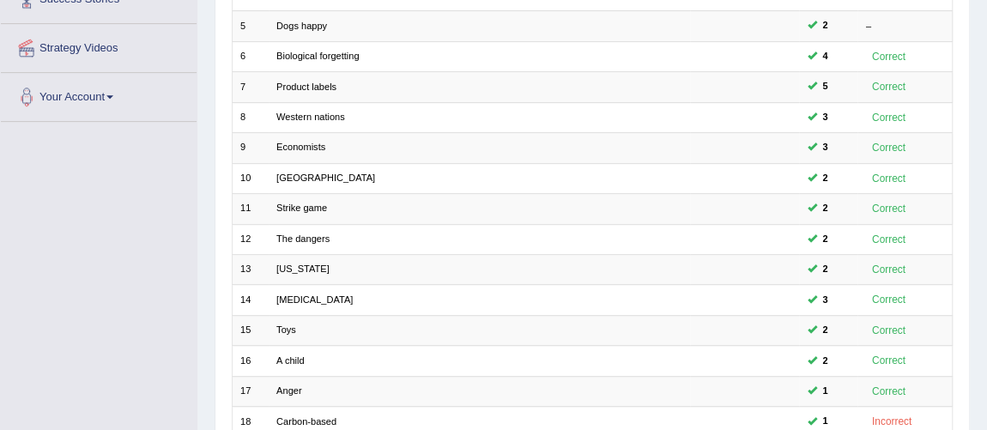
scroll to position [553, 0]
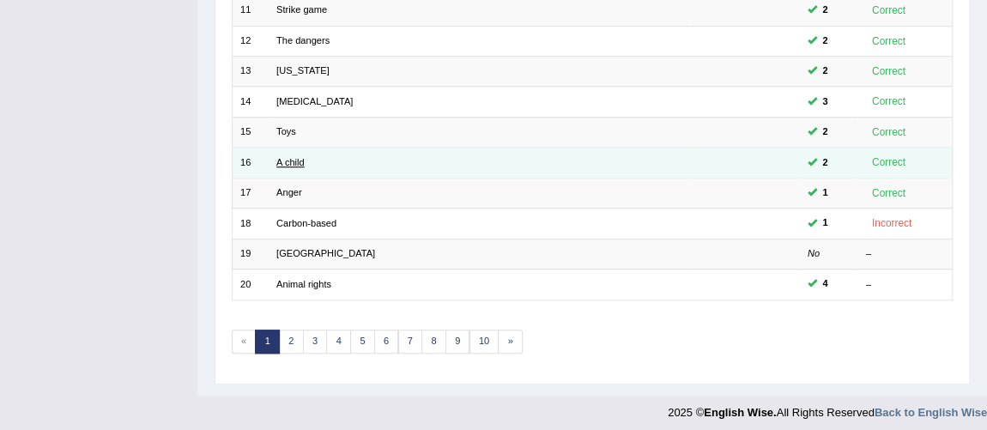
click at [293, 157] on link "A child" at bounding box center [290, 162] width 28 height 10
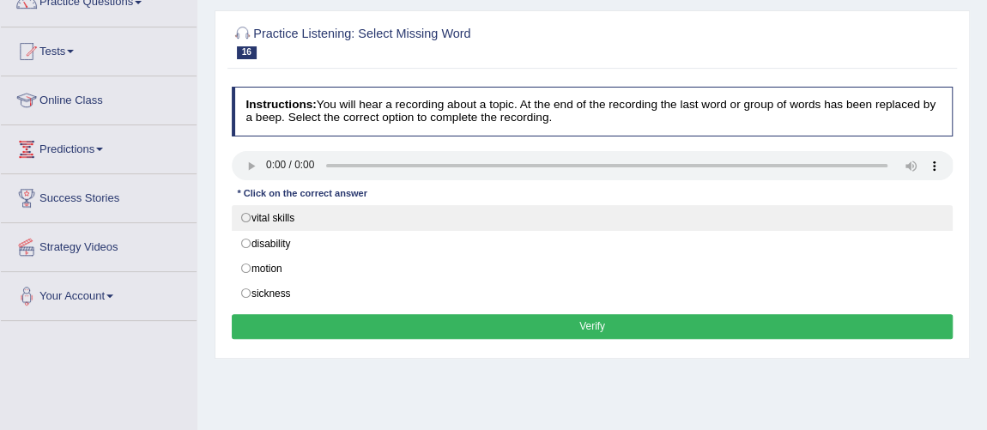
click at [256, 215] on label "vital skills" at bounding box center [593, 218] width 722 height 26
radio input "true"
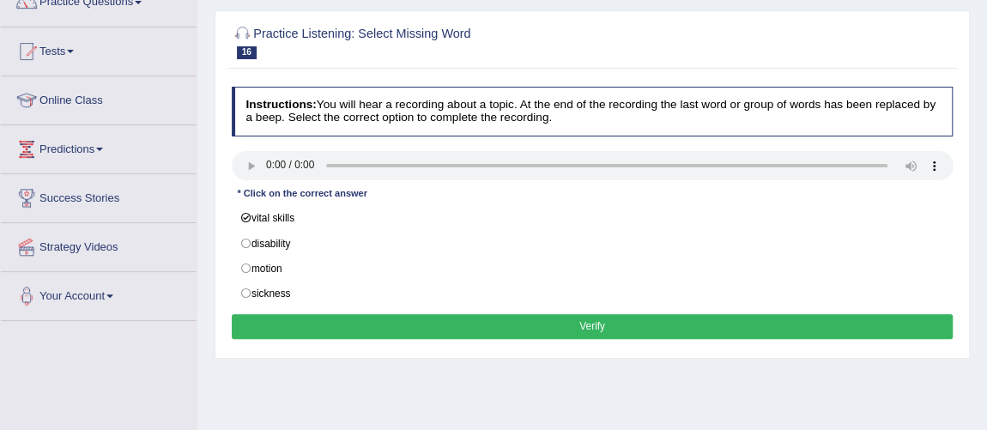
drag, startPoint x: 479, startPoint y: 317, endPoint x: 467, endPoint y: 322, distance: 13.1
click at [479, 317] on button "Verify" at bounding box center [593, 326] width 722 height 25
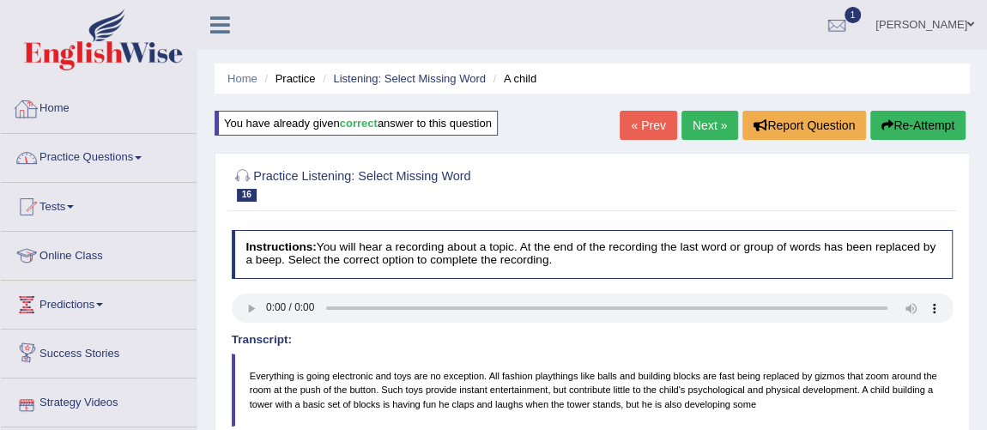
click at [104, 147] on link "Practice Questions" at bounding box center [99, 155] width 196 height 43
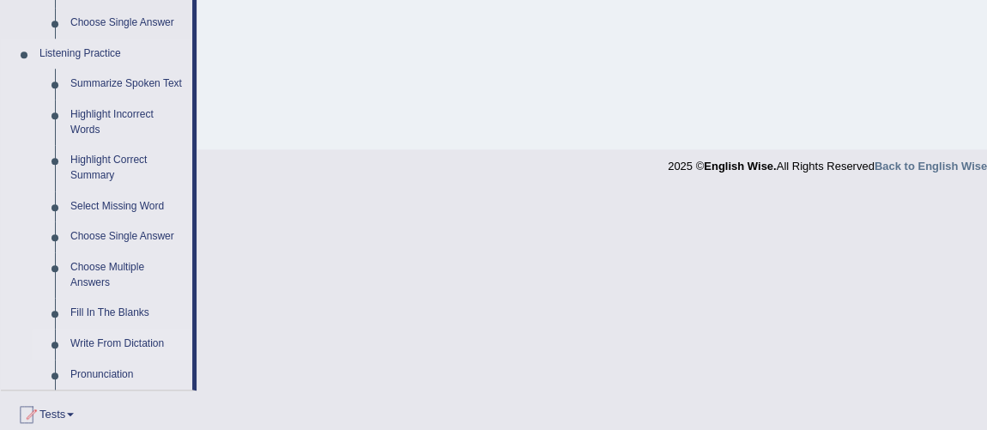
scroll to position [780, 0]
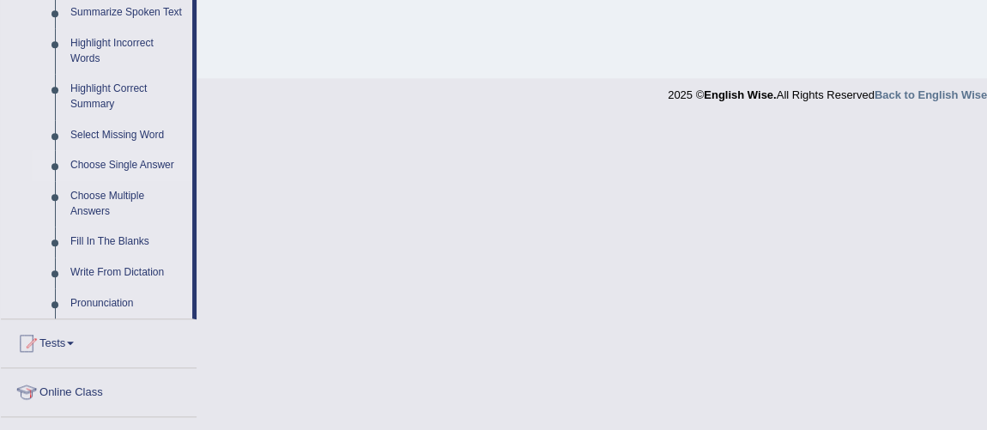
click at [127, 166] on link "Choose Single Answer" at bounding box center [128, 165] width 130 height 31
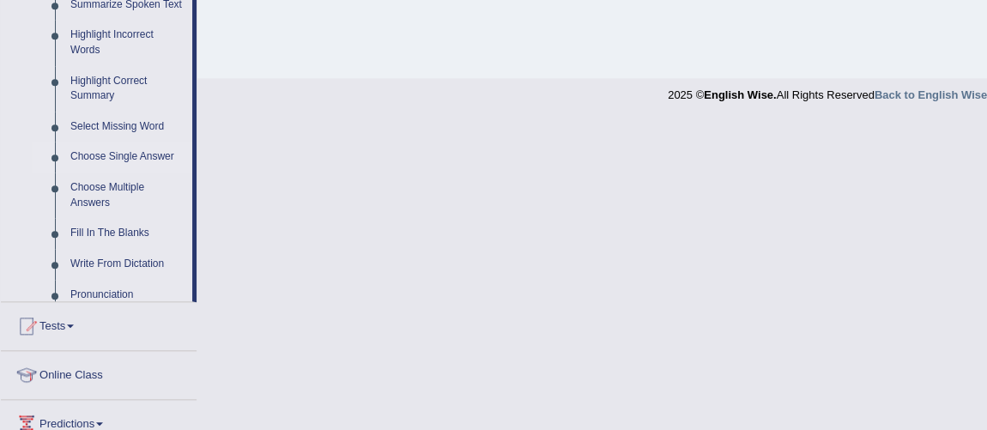
scroll to position [471, 0]
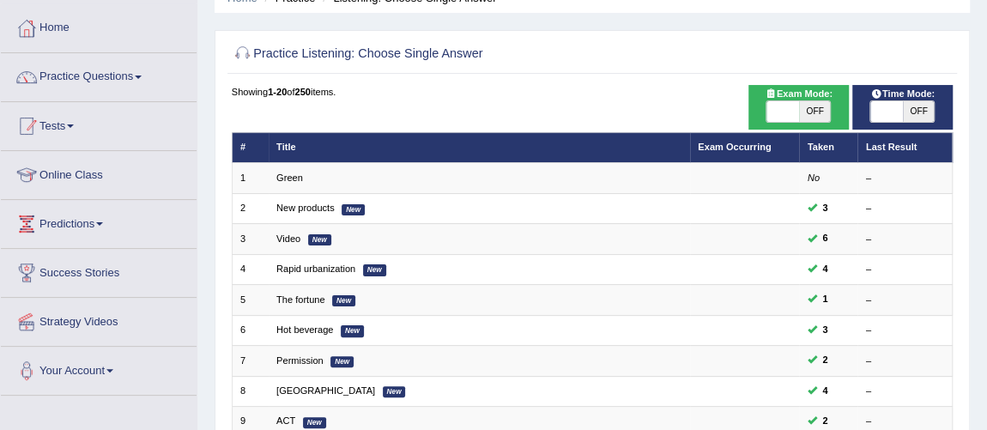
scroll to position [553, 0]
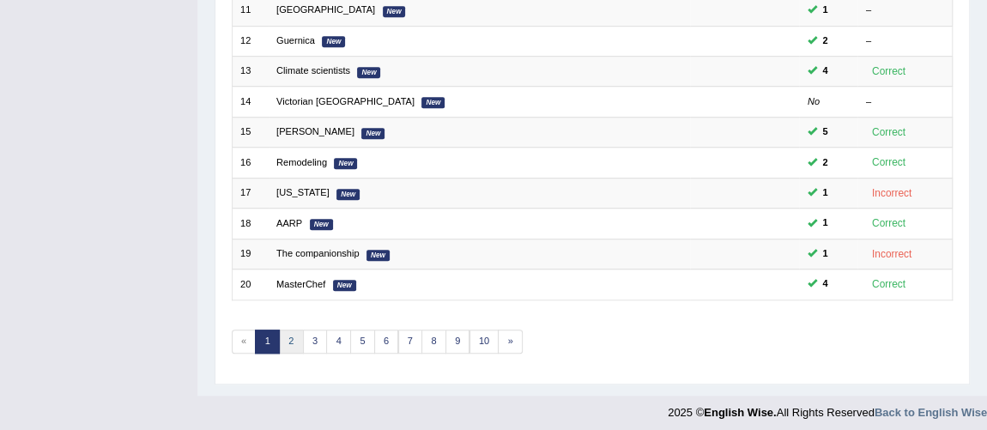
click at [288, 336] on link "2" at bounding box center [291, 342] width 25 height 24
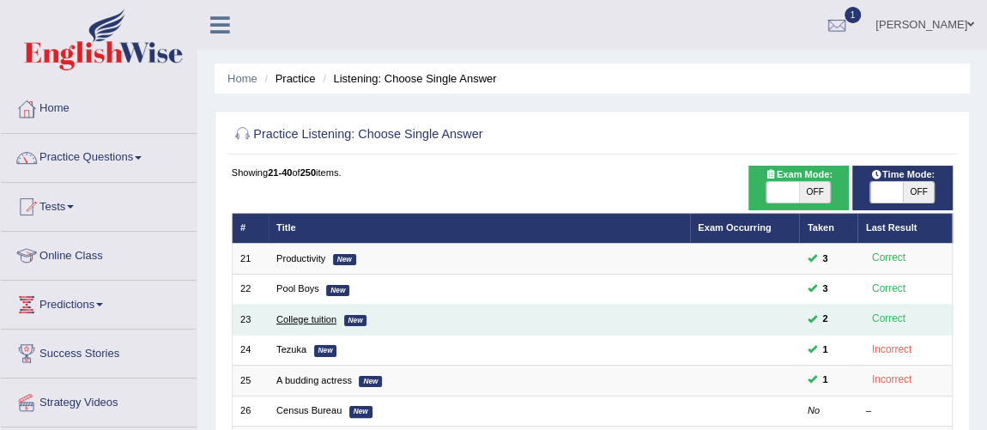
click at [285, 317] on link "College tuition" at bounding box center [306, 319] width 60 height 10
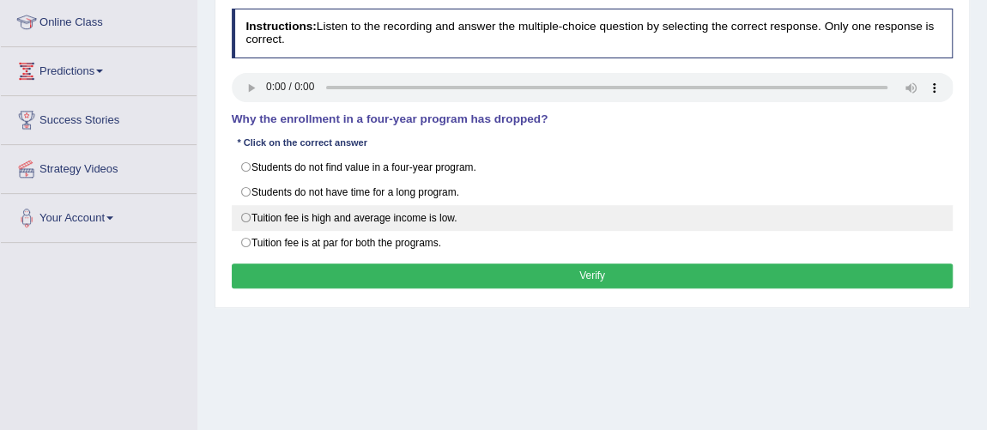
click at [234, 213] on label "Tuition fee is high and average income is low." at bounding box center [593, 218] width 722 height 26
radio input "true"
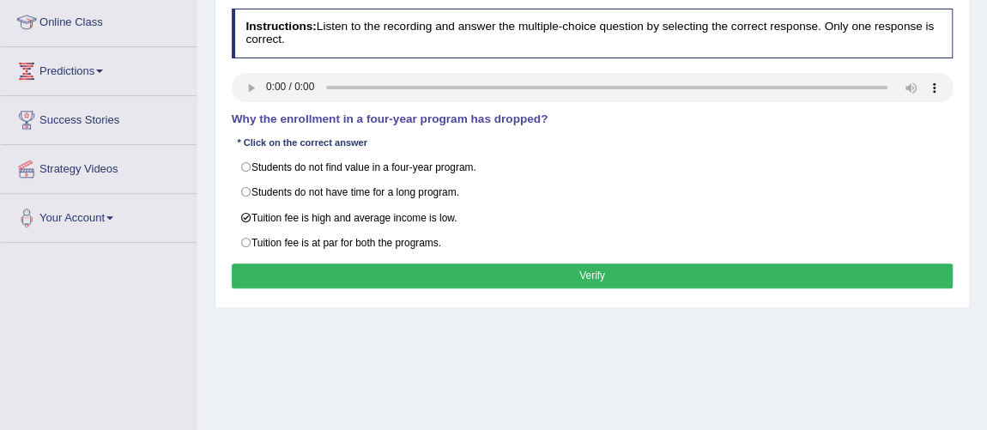
click at [497, 264] on button "Verify" at bounding box center [593, 276] width 722 height 25
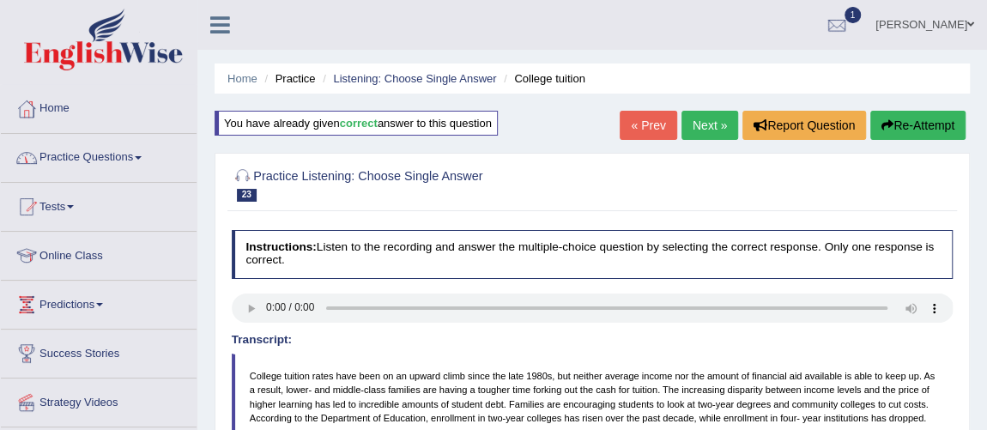
click at [85, 156] on link "Practice Questions" at bounding box center [99, 155] width 196 height 43
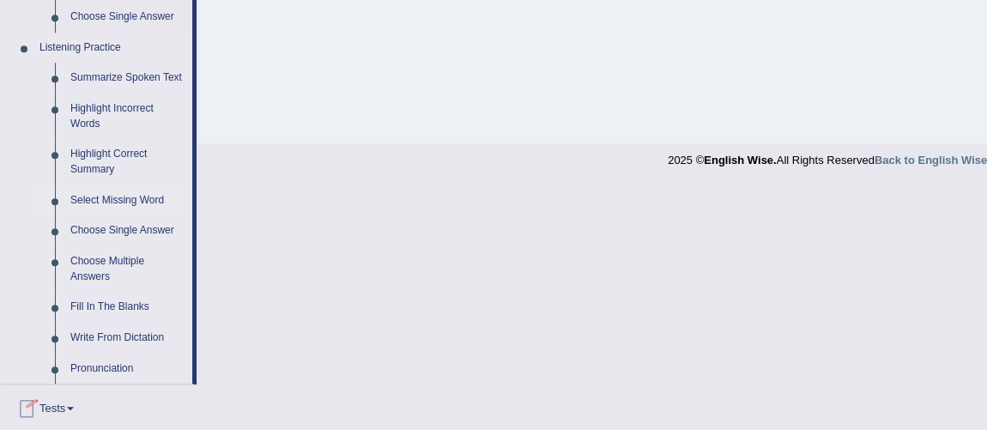
scroll to position [780, 0]
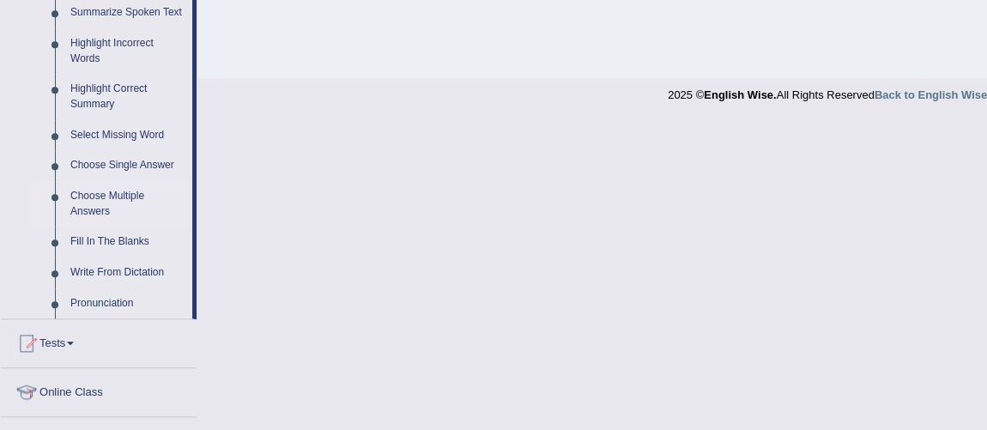
click at [109, 201] on link "Choose Multiple Answers" at bounding box center [128, 204] width 130 height 46
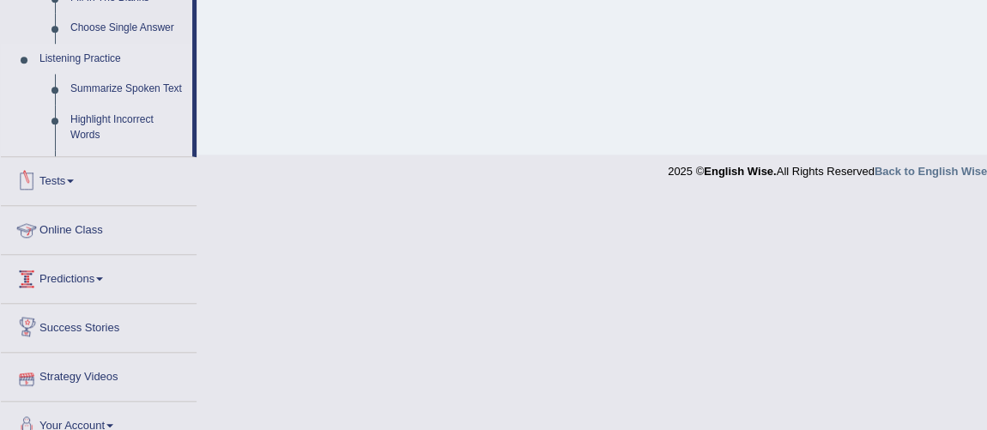
scroll to position [639, 0]
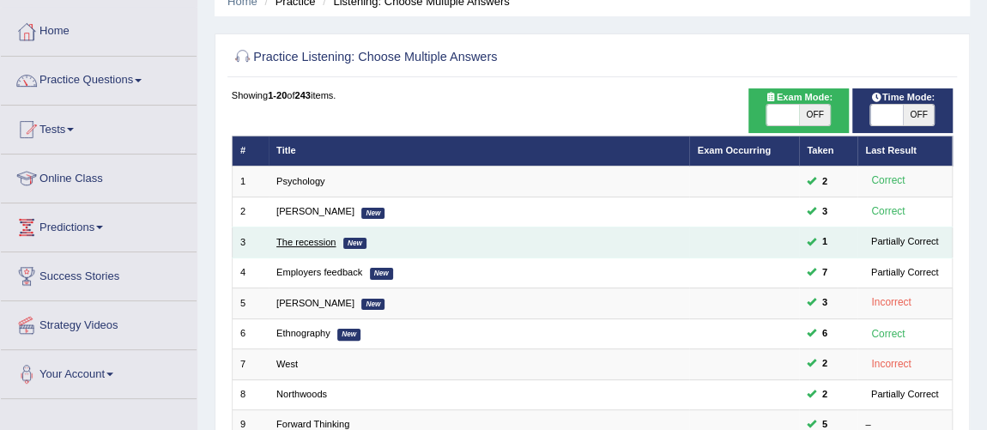
click at [294, 240] on link "The recession" at bounding box center [305, 242] width 59 height 10
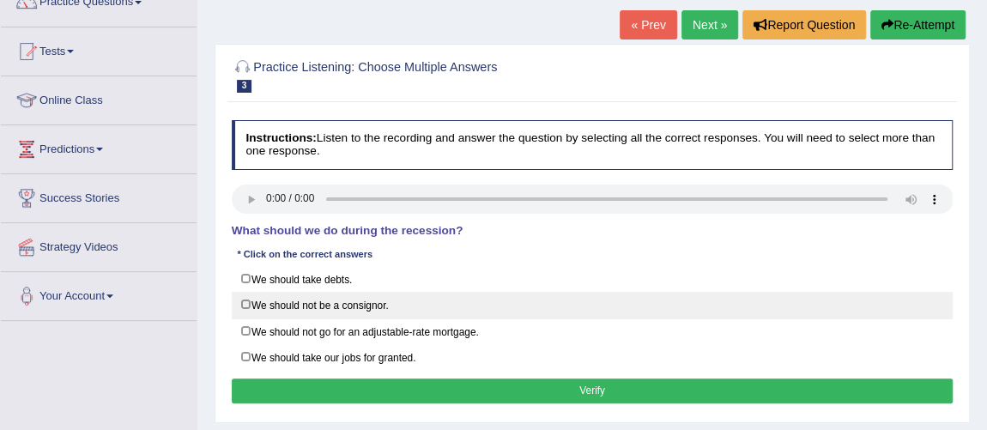
click at [258, 304] on label "We should not be a consignor." at bounding box center [593, 305] width 722 height 27
checkbox input "true"
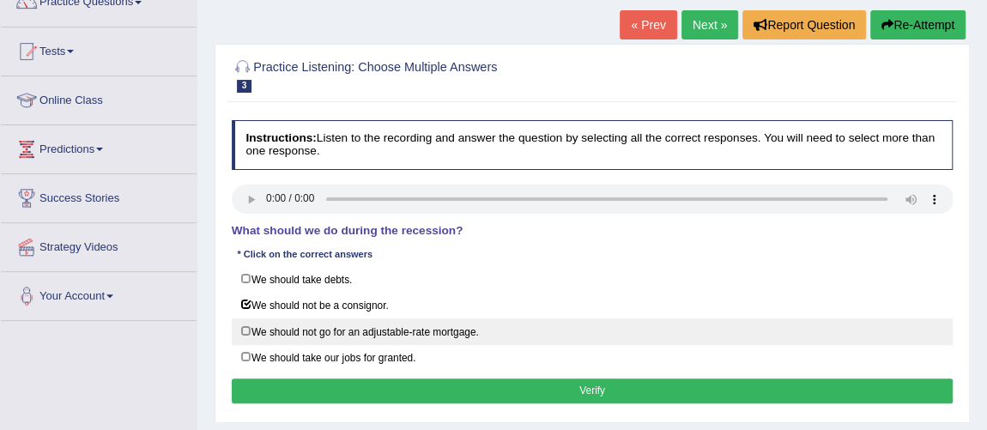
click at [242, 333] on label "We should not go for an adjustable-rate mortgage." at bounding box center [593, 332] width 722 height 27
checkbox input "true"
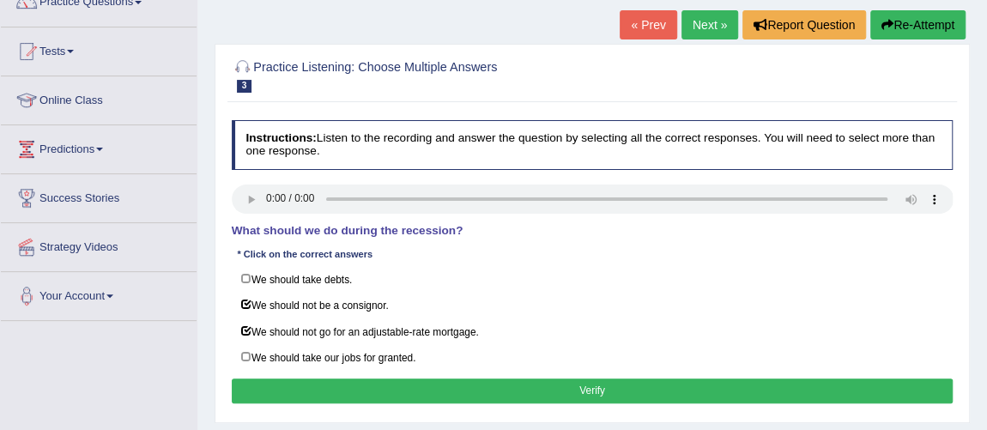
click at [515, 379] on button "Verify" at bounding box center [593, 391] width 722 height 25
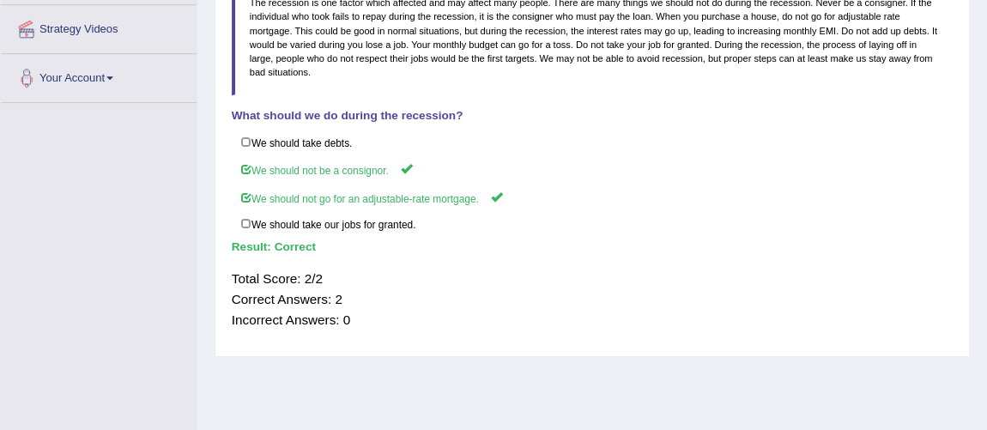
scroll to position [390, 0]
